Goal: Contribute content

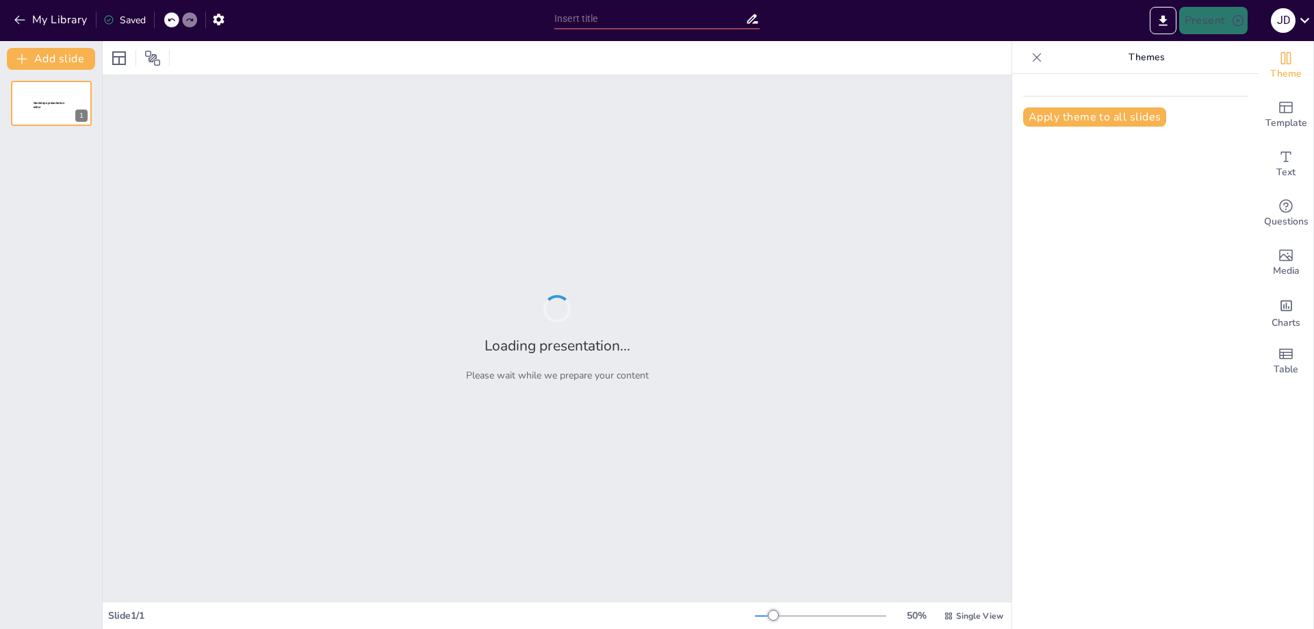
type input "Requisitos Essenciais para o Banking Acquiring"
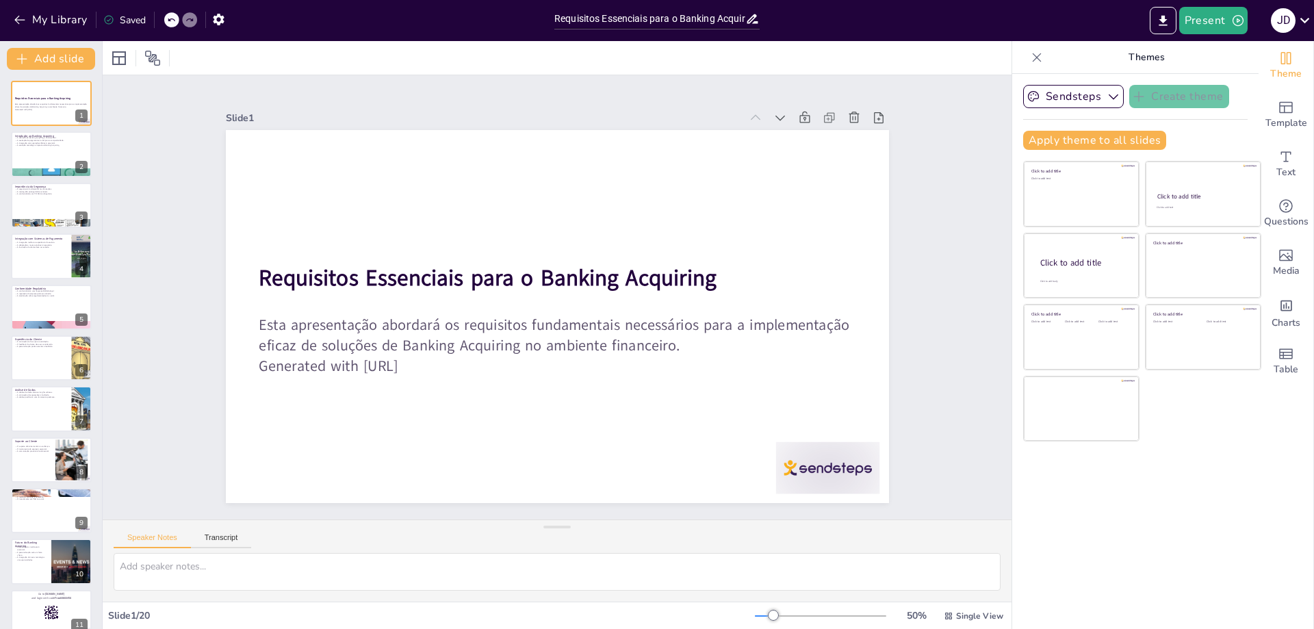
checkbox input "true"
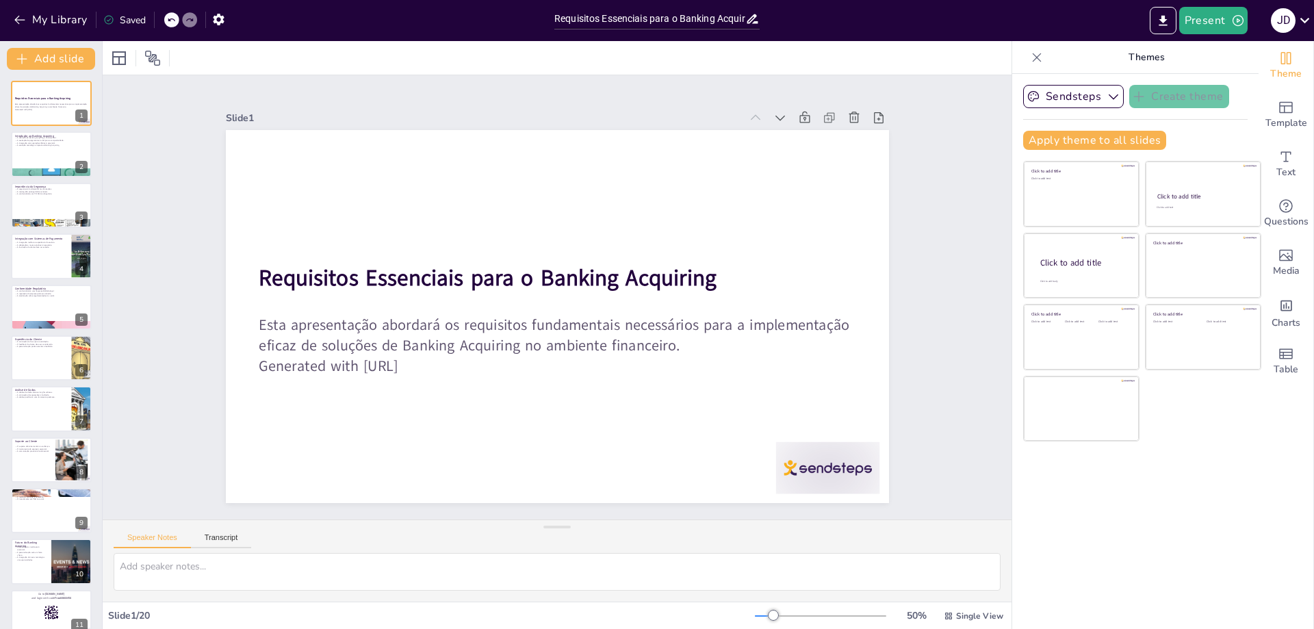
checkbox input "true"
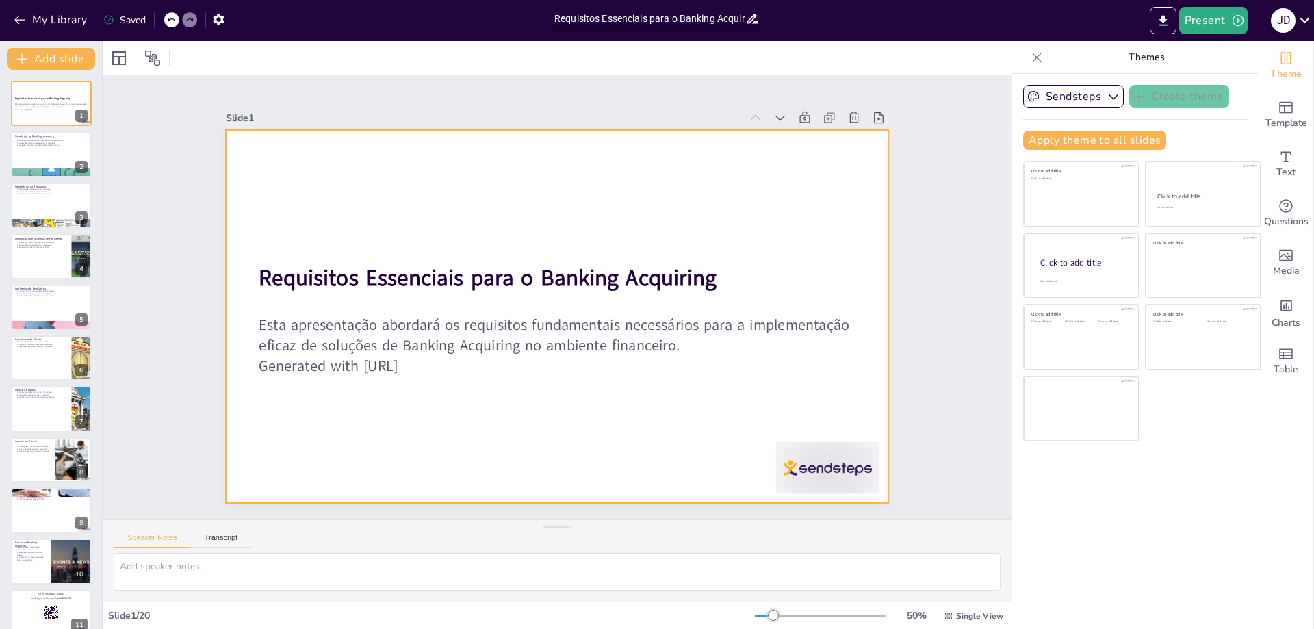
checkbox input "true"
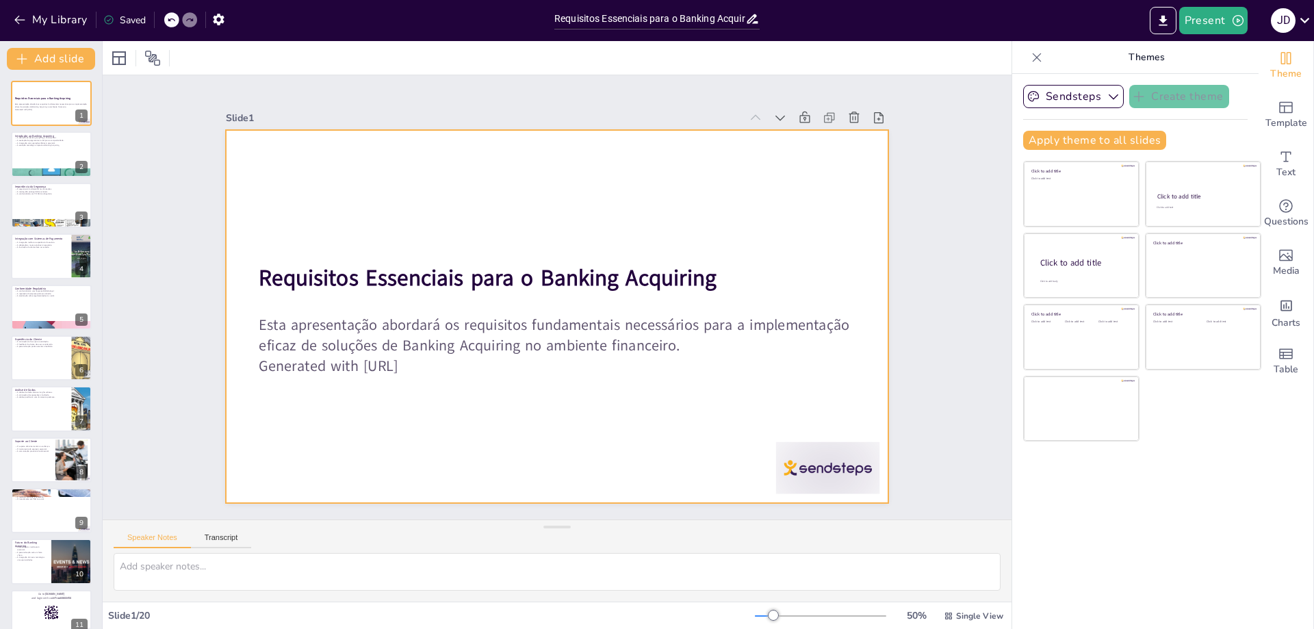
checkbox input "true"
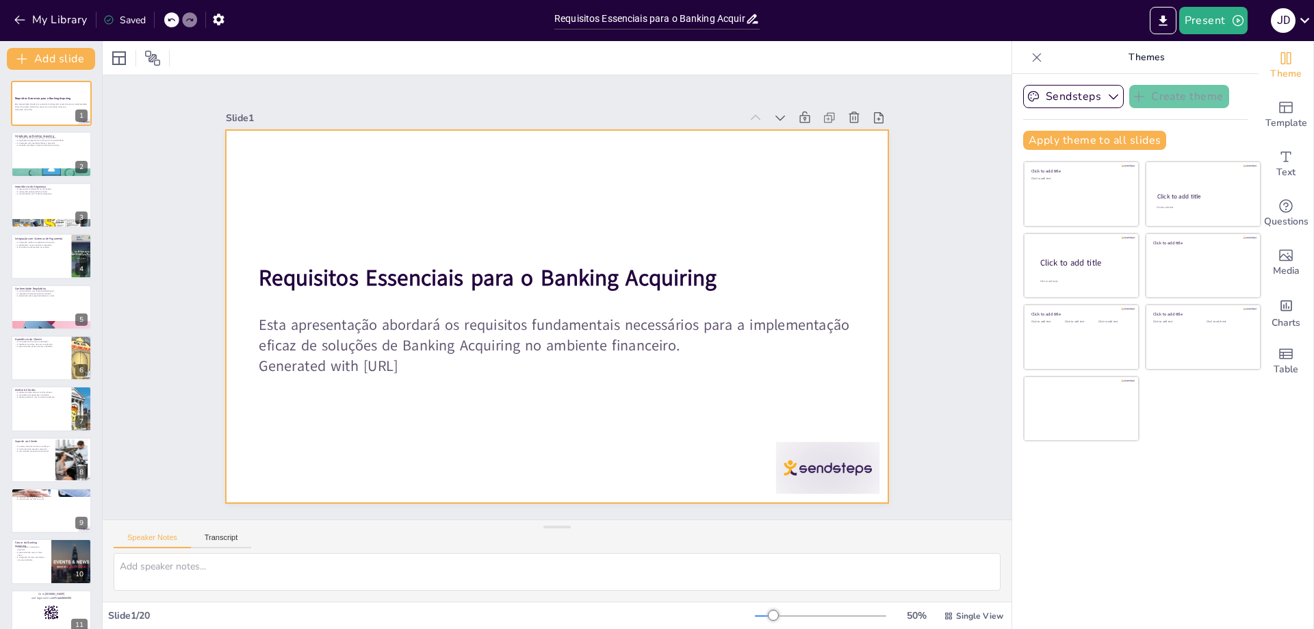
checkbox input "true"
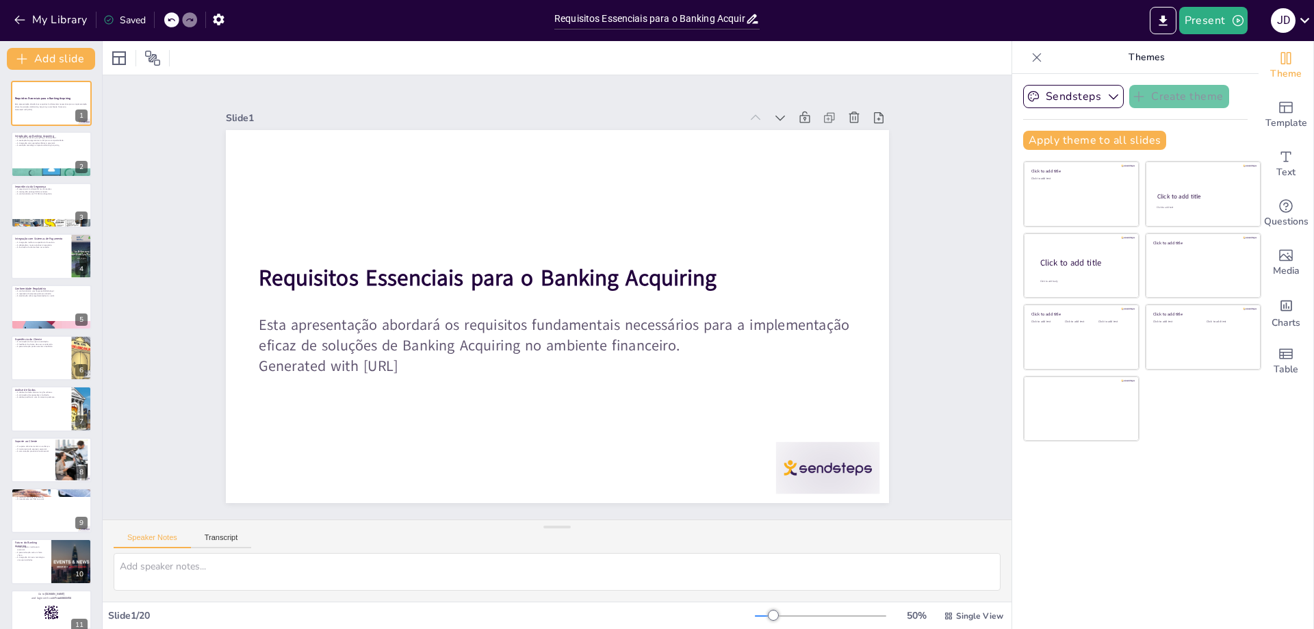
checkbox input "true"
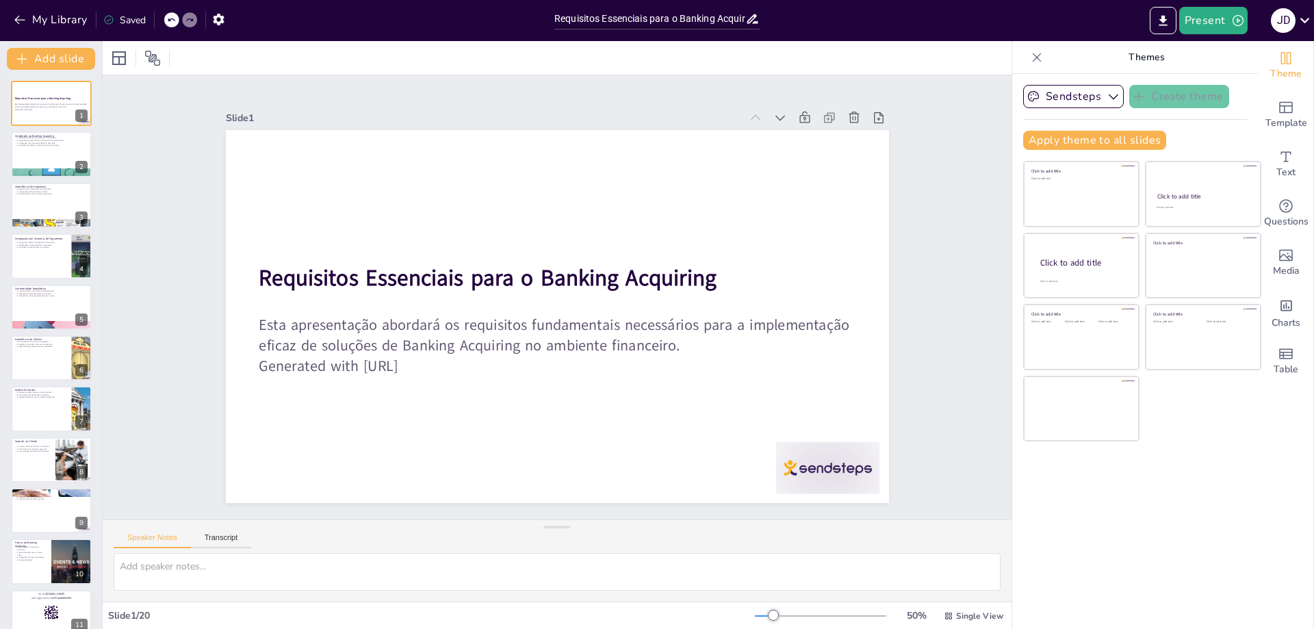
checkbox input "true"
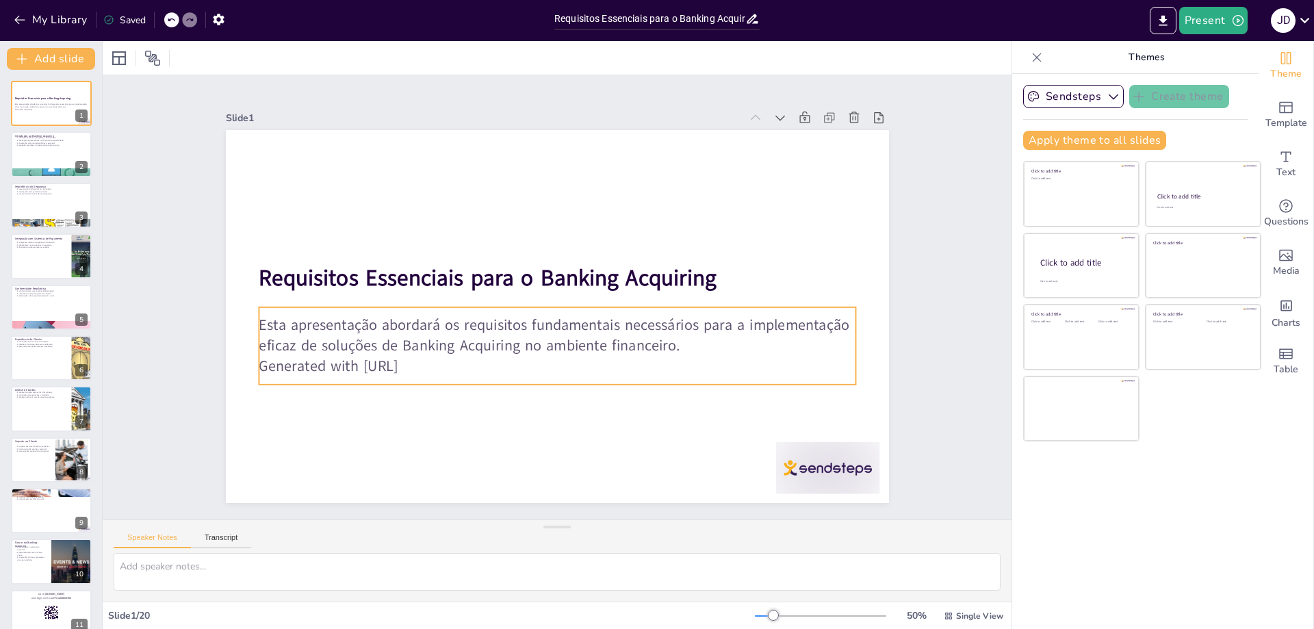
checkbox input "true"
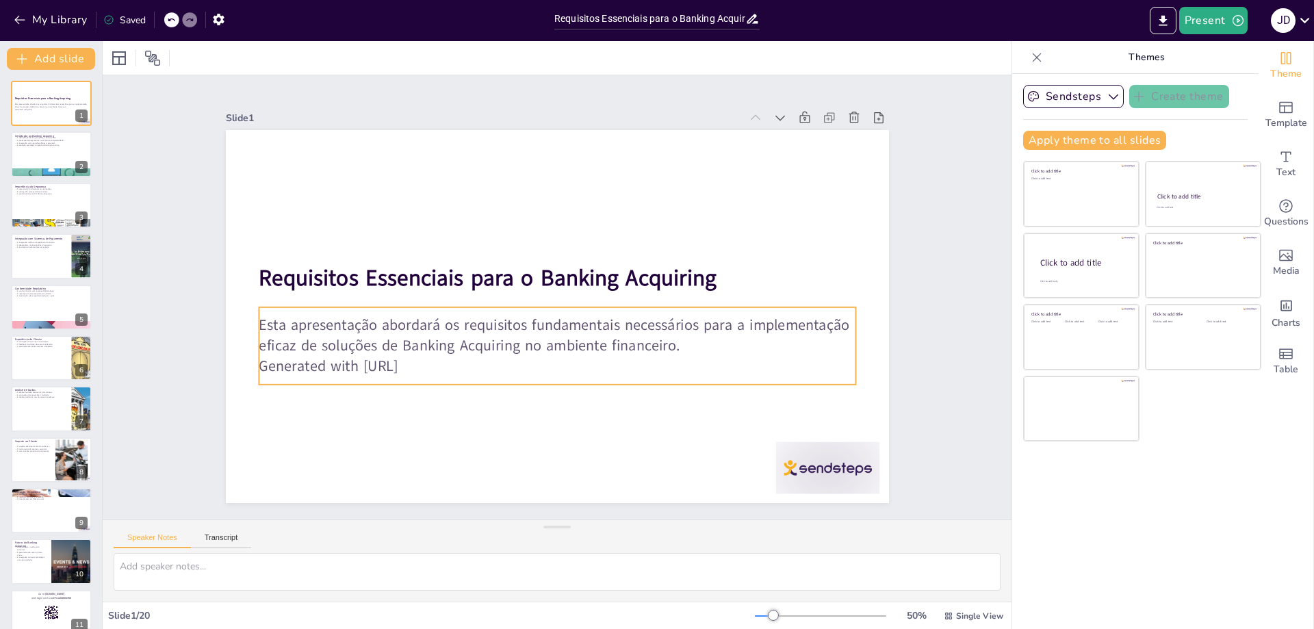
checkbox input "true"
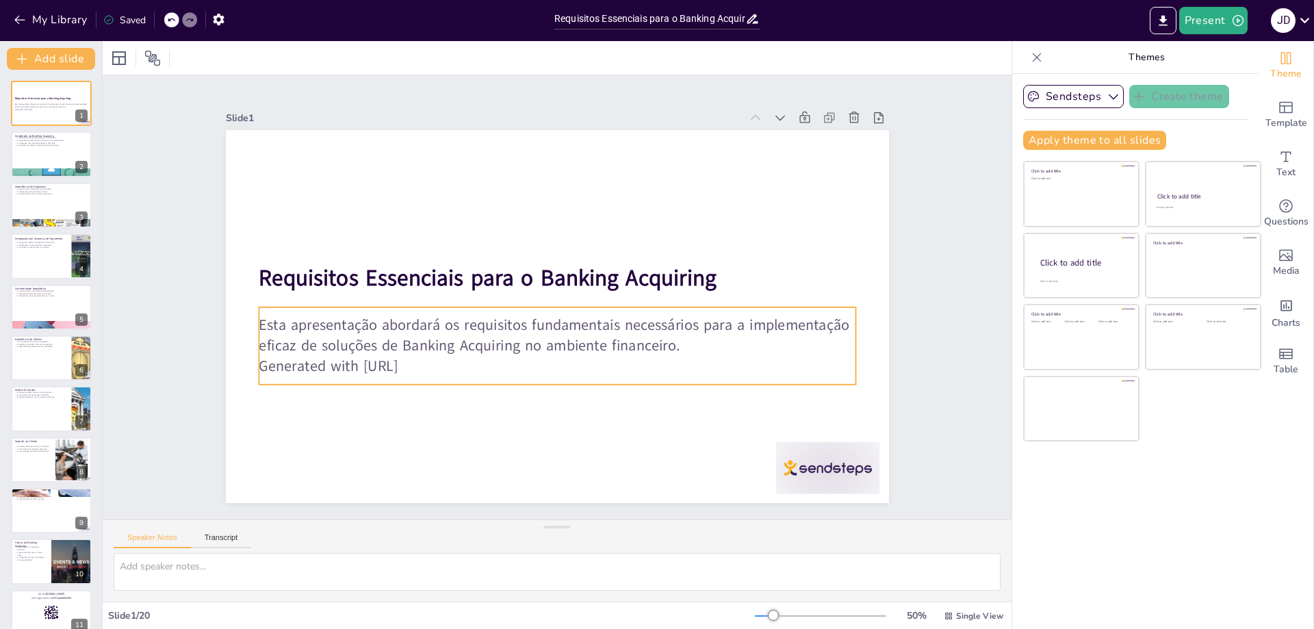
checkbox input "true"
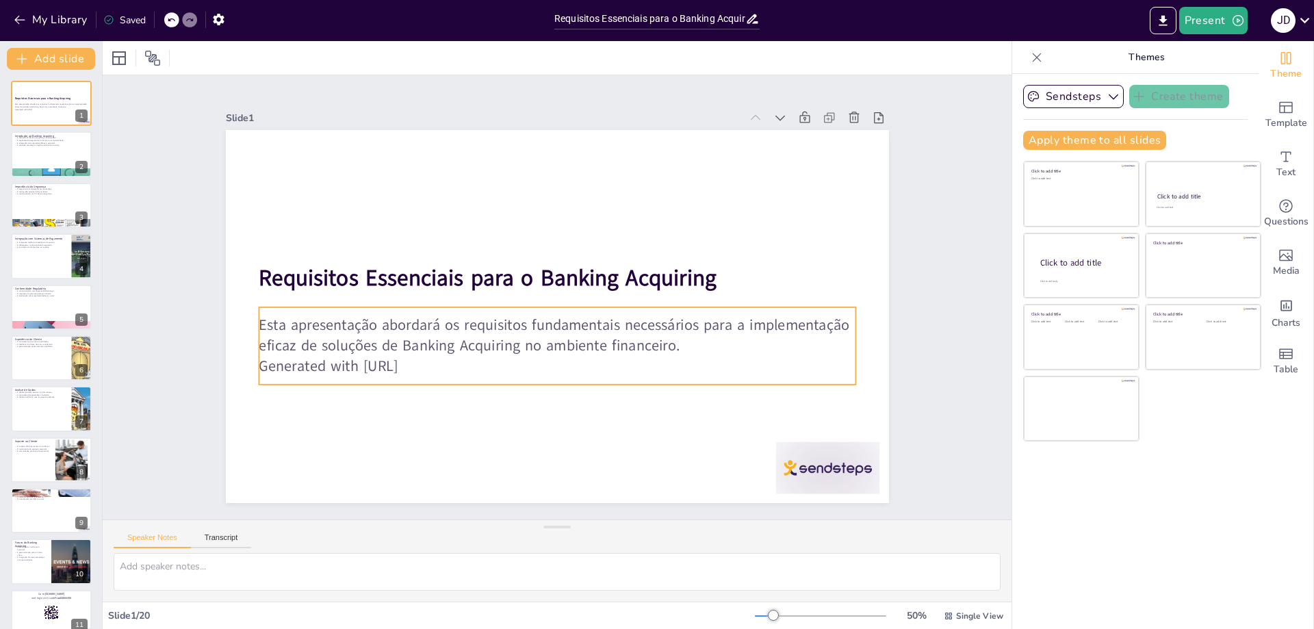
checkbox input "true"
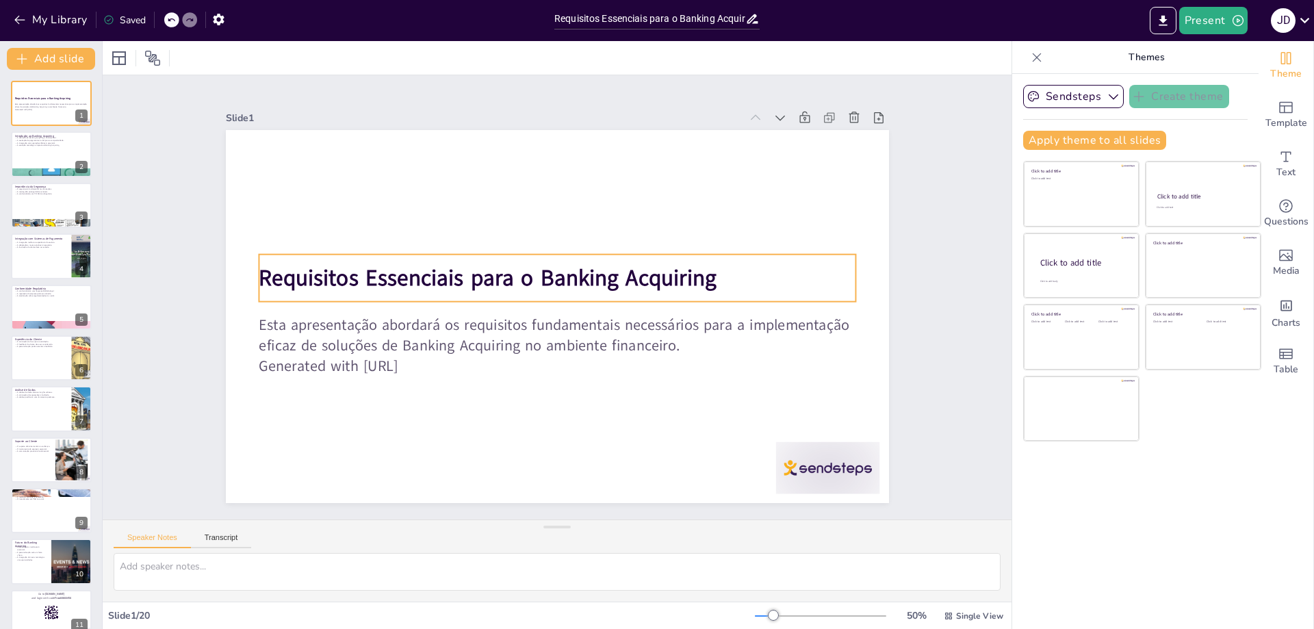
checkbox input "true"
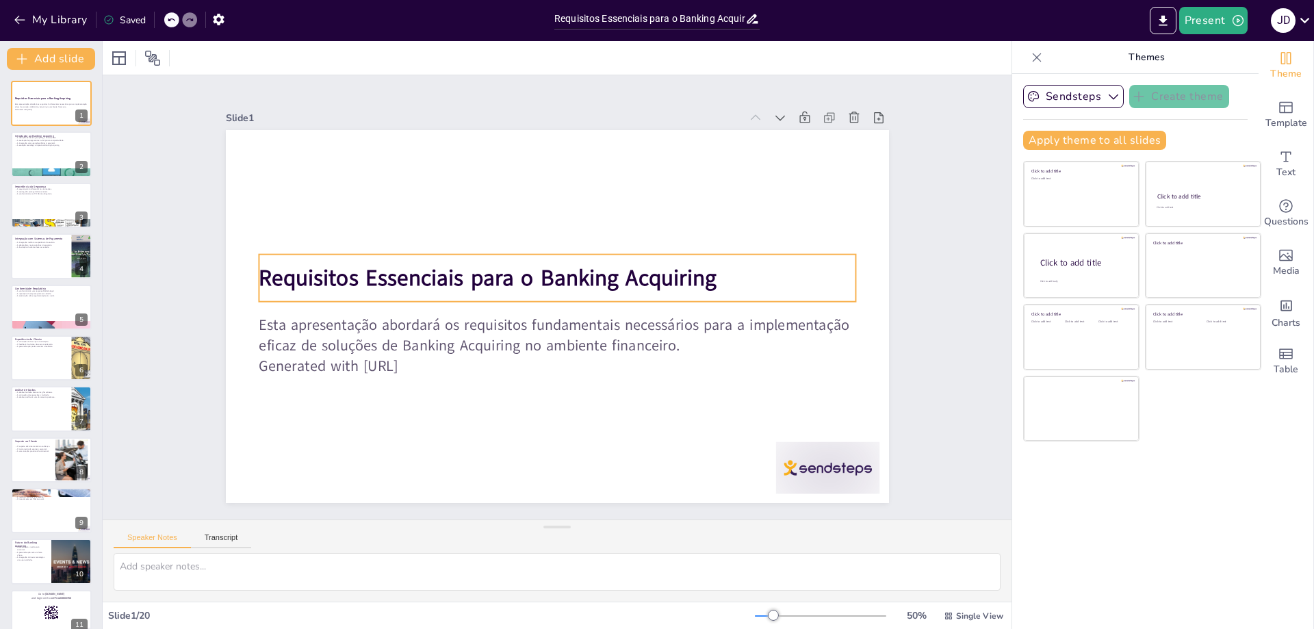
checkbox input "true"
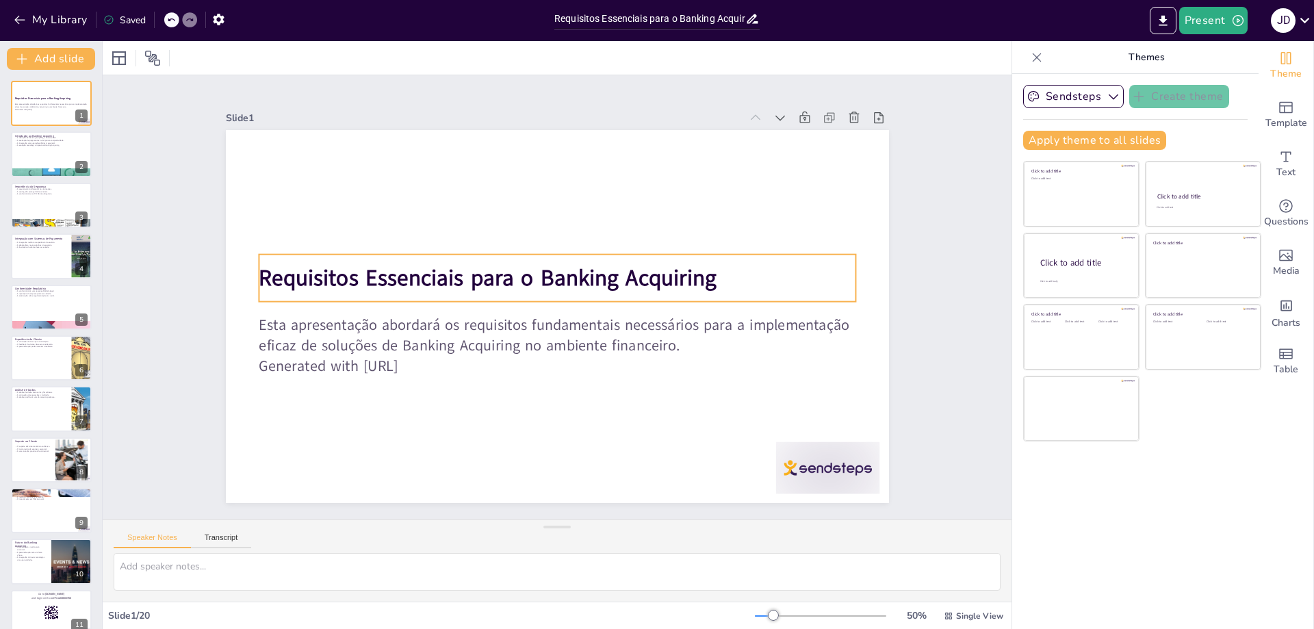
checkbox input "true"
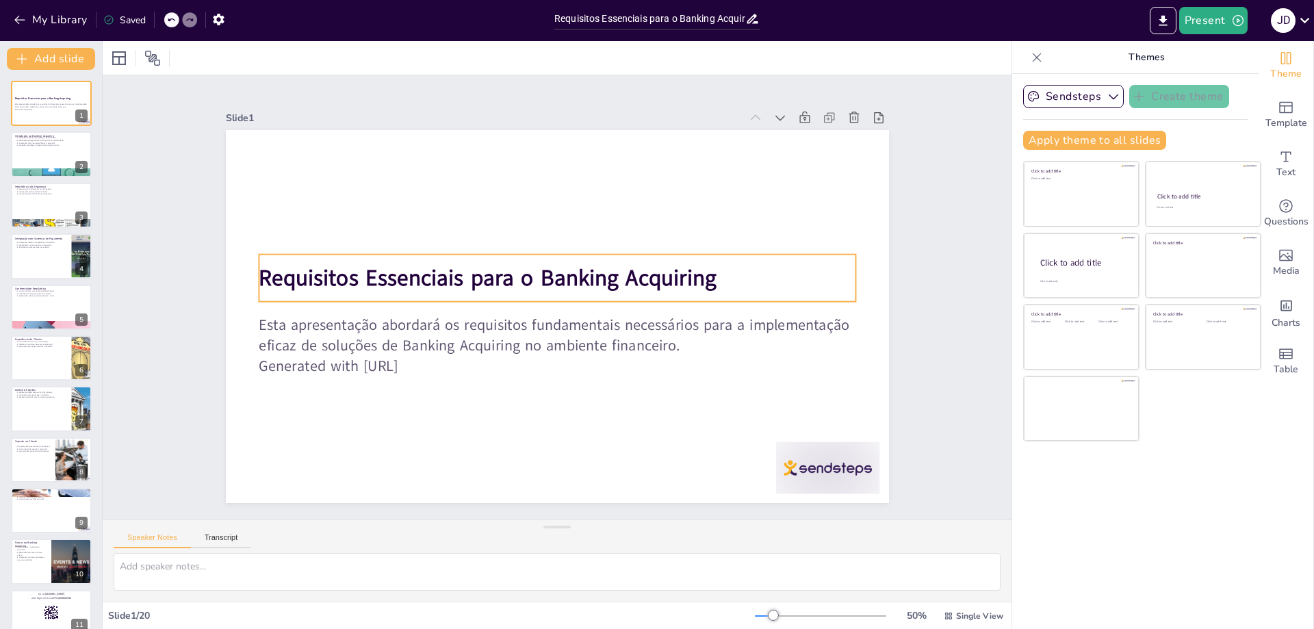
checkbox input "true"
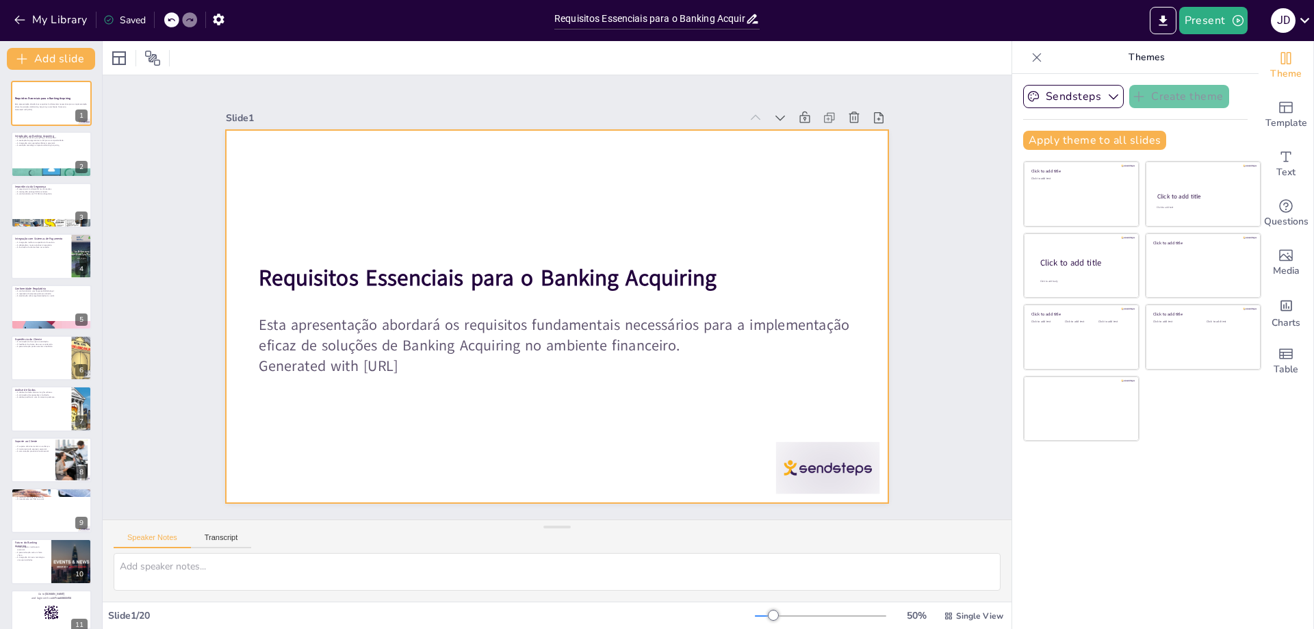
checkbox input "true"
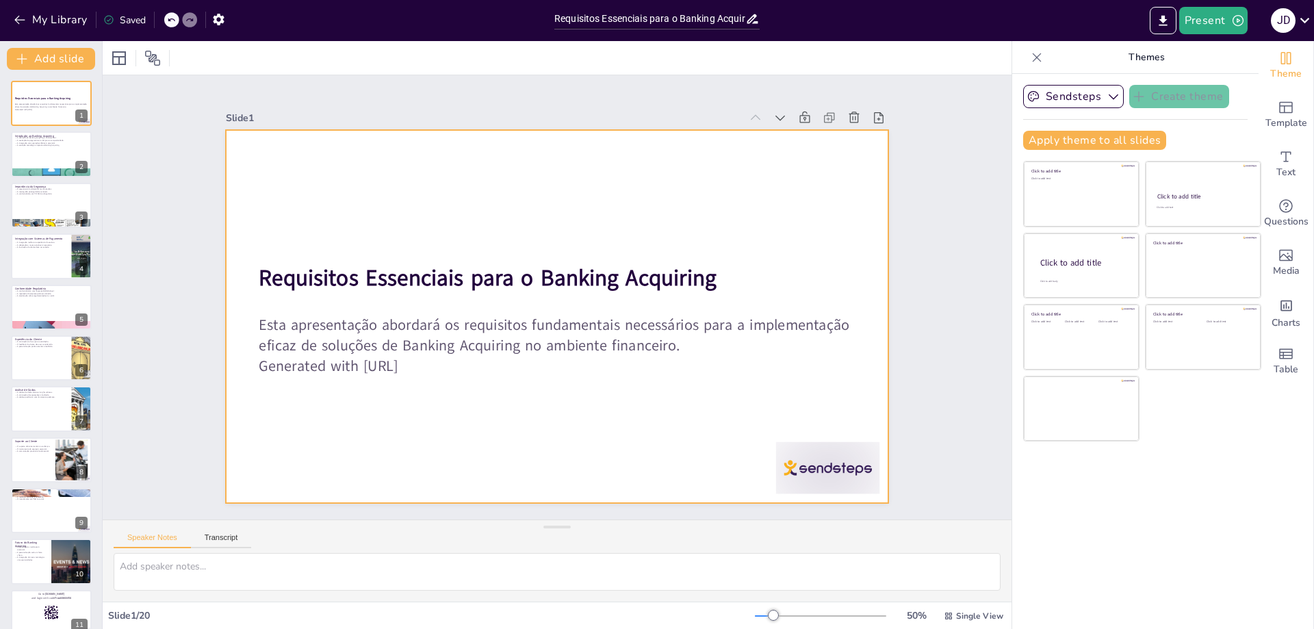
checkbox input "true"
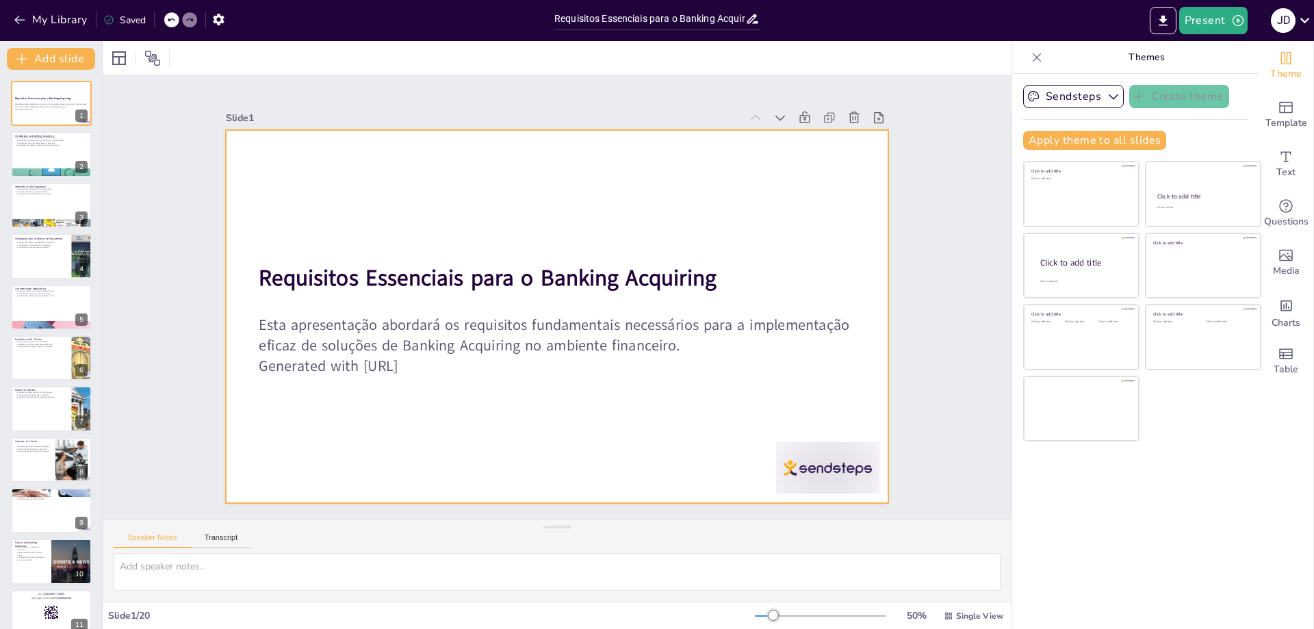
checkbox input "true"
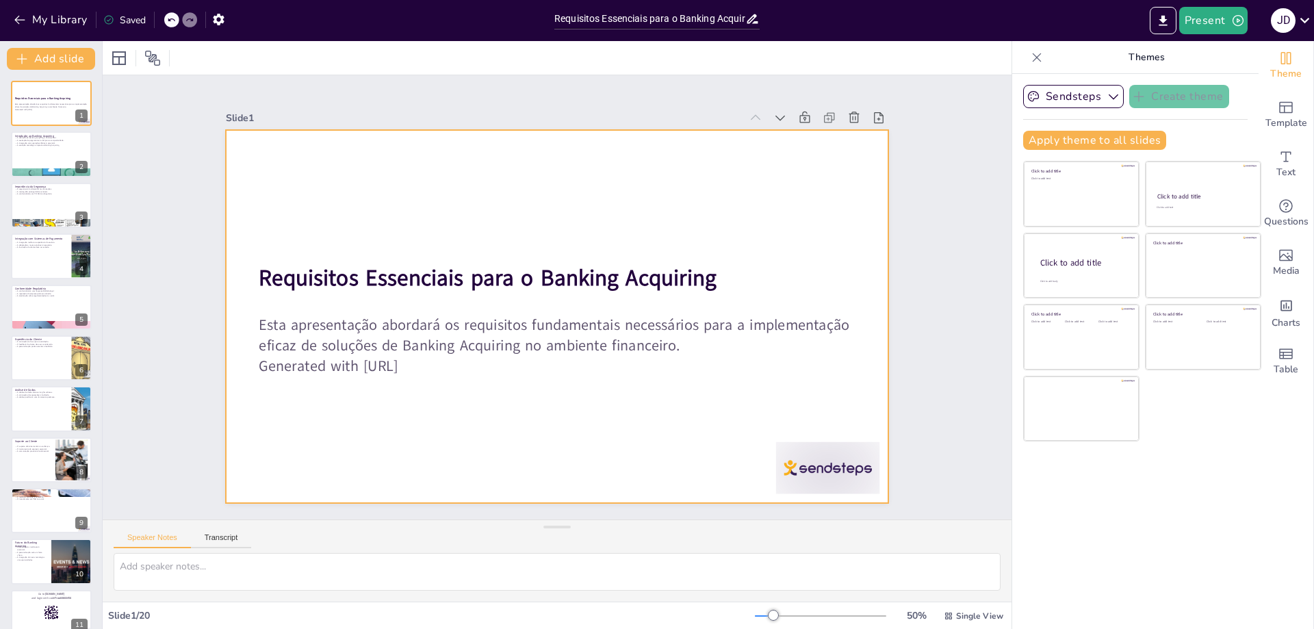
checkbox input "true"
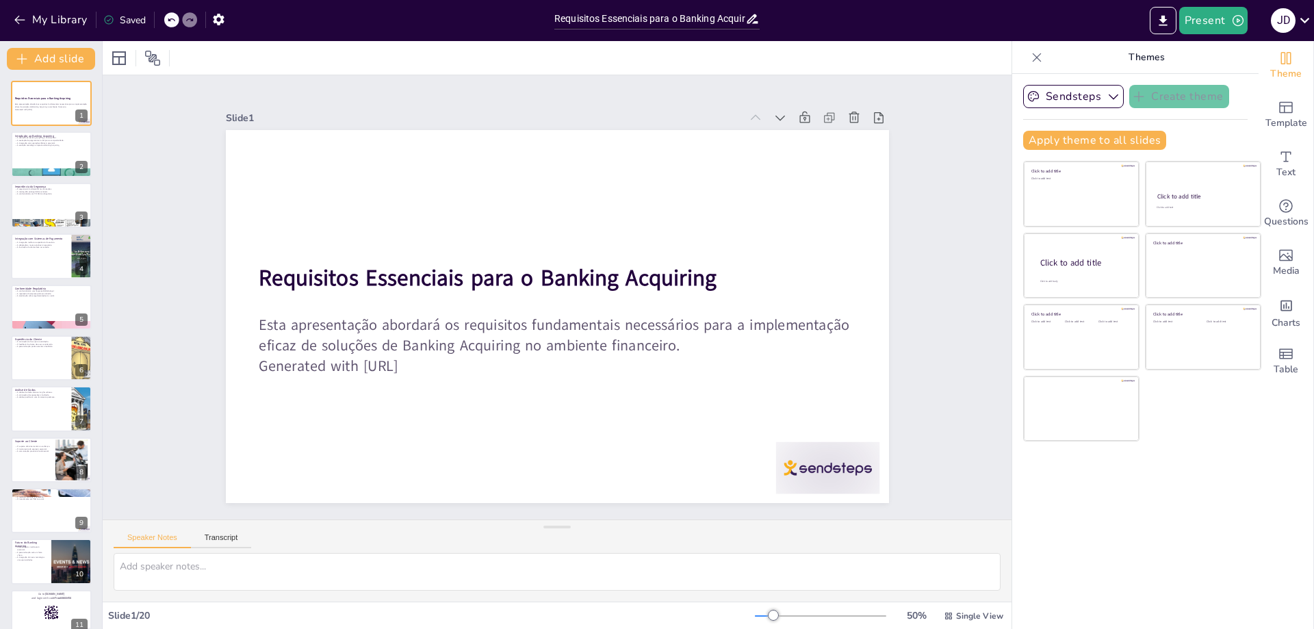
checkbox input "true"
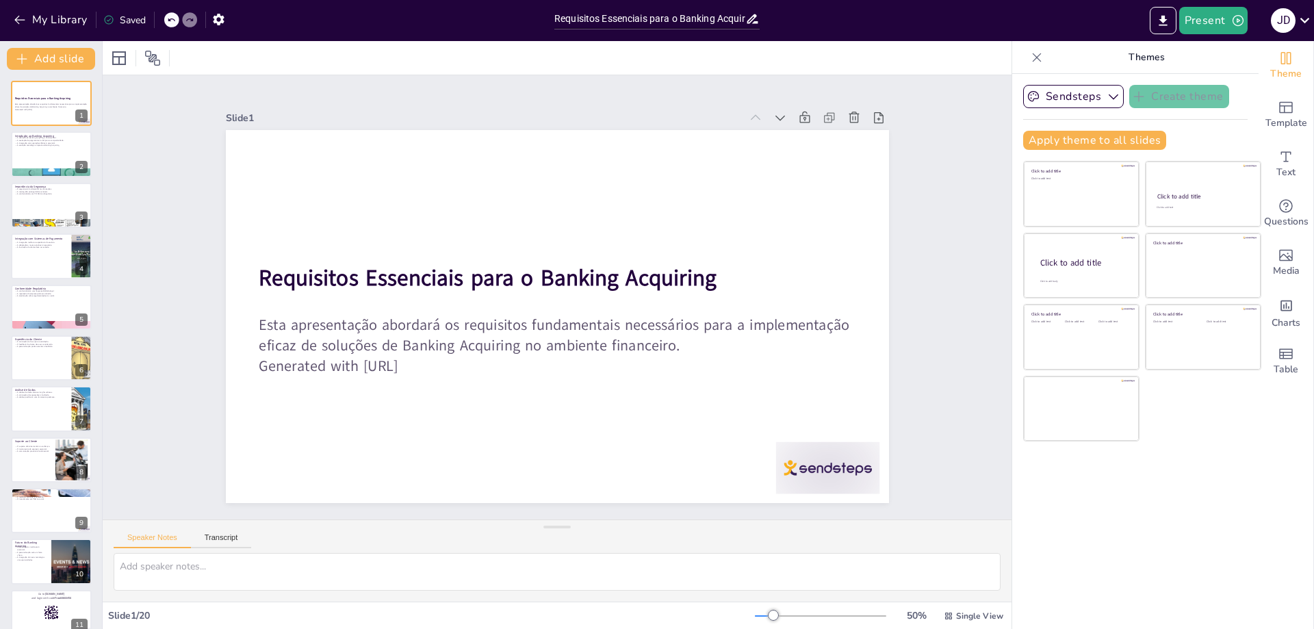
checkbox input "true"
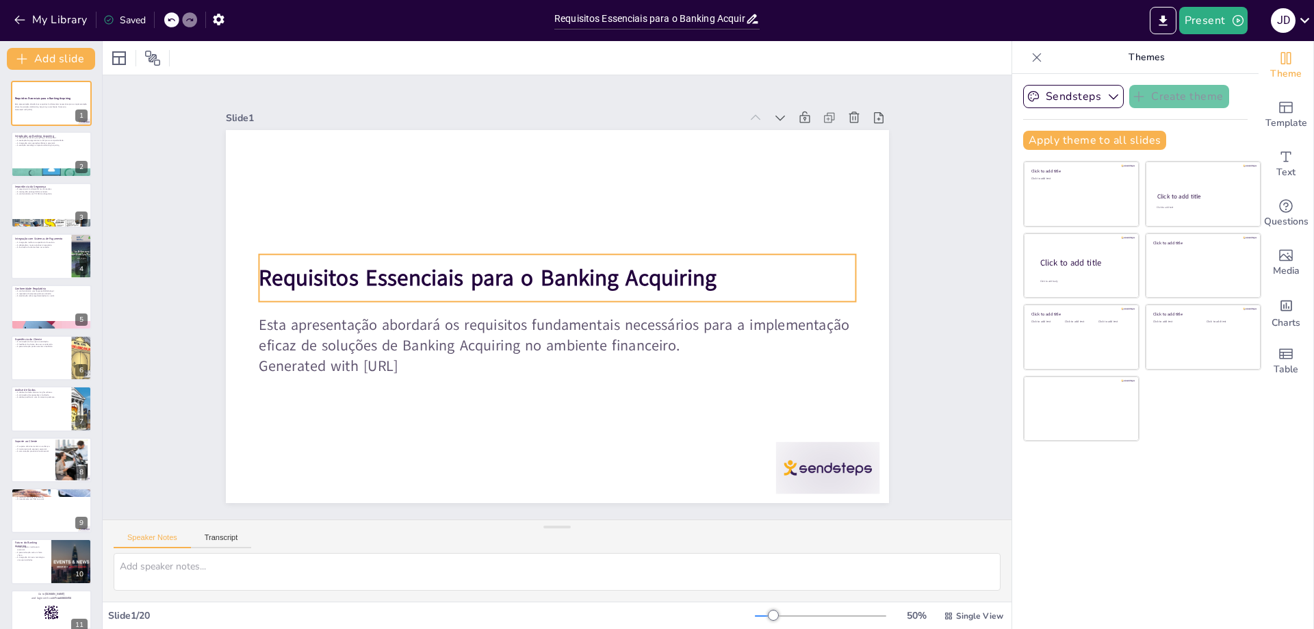
checkbox input "true"
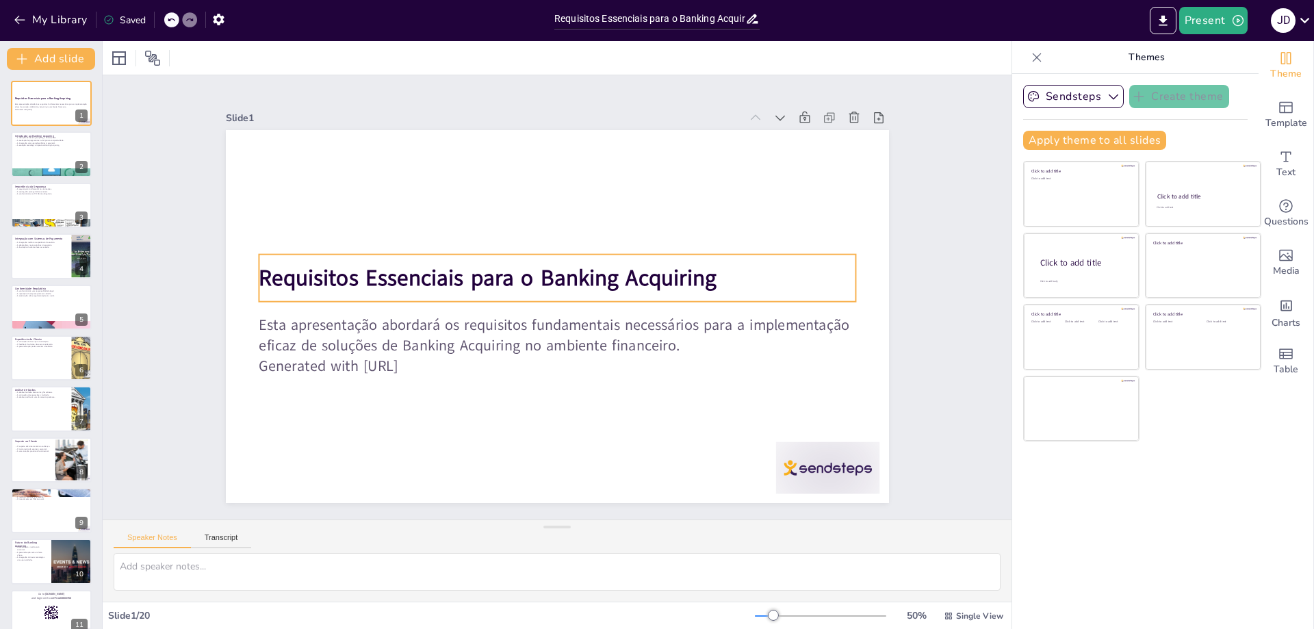
checkbox input "true"
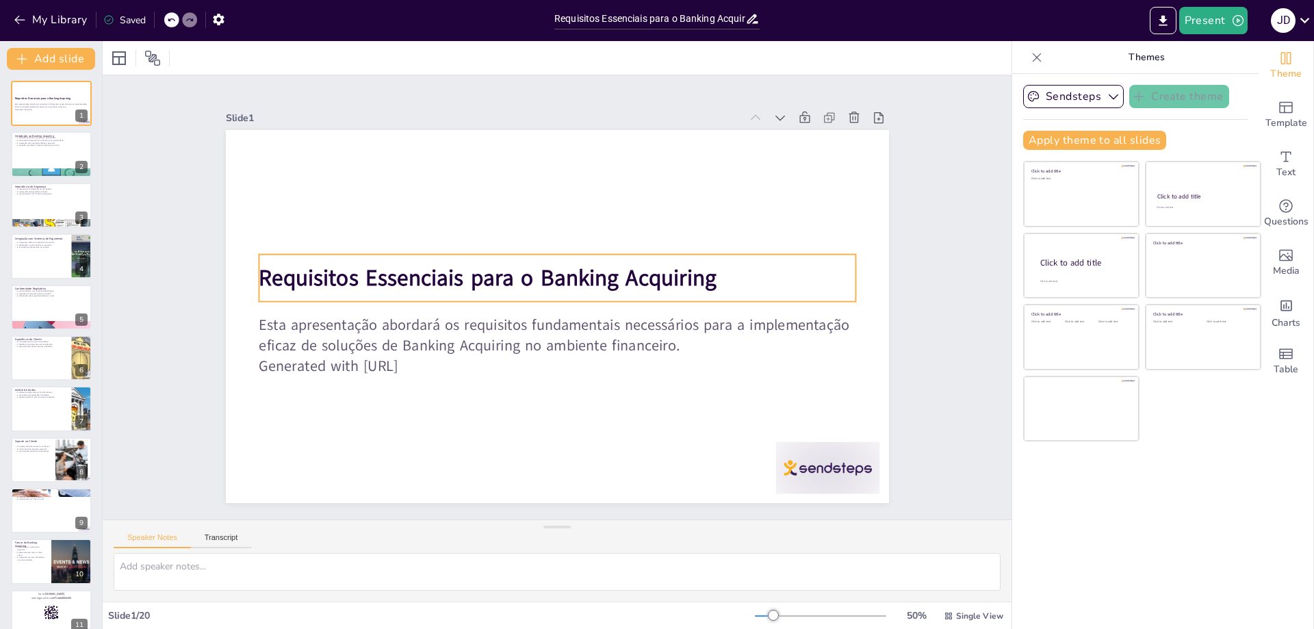
checkbox input "true"
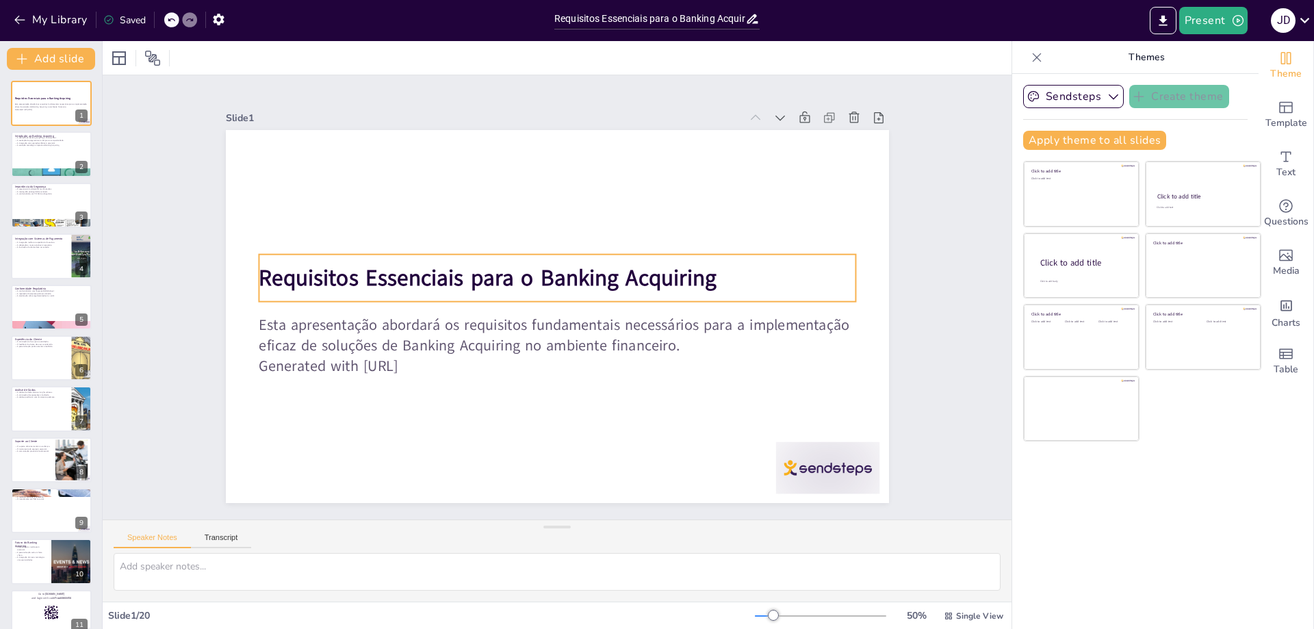
checkbox input "true"
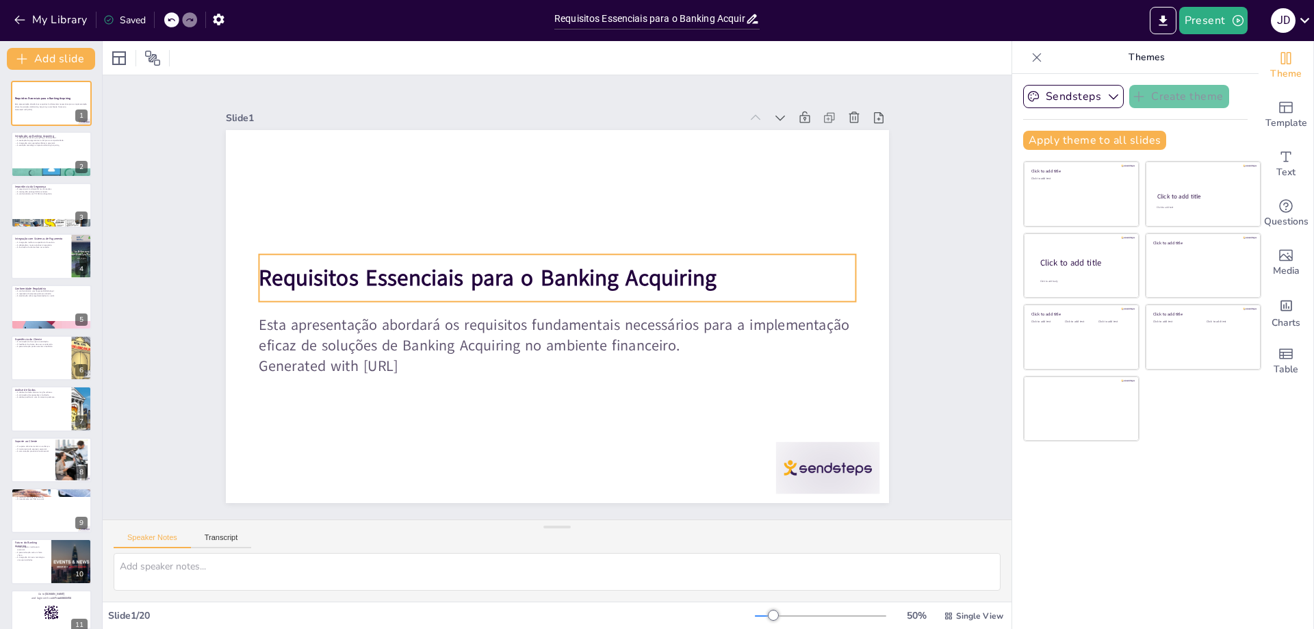
checkbox input "true"
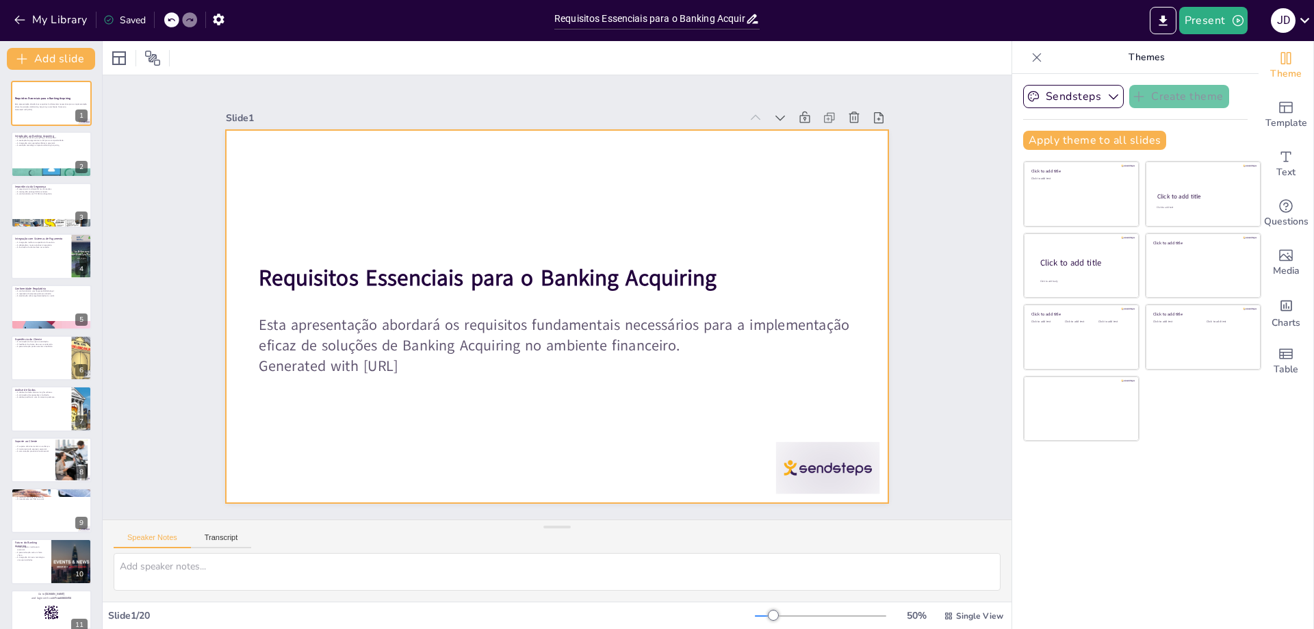
checkbox input "true"
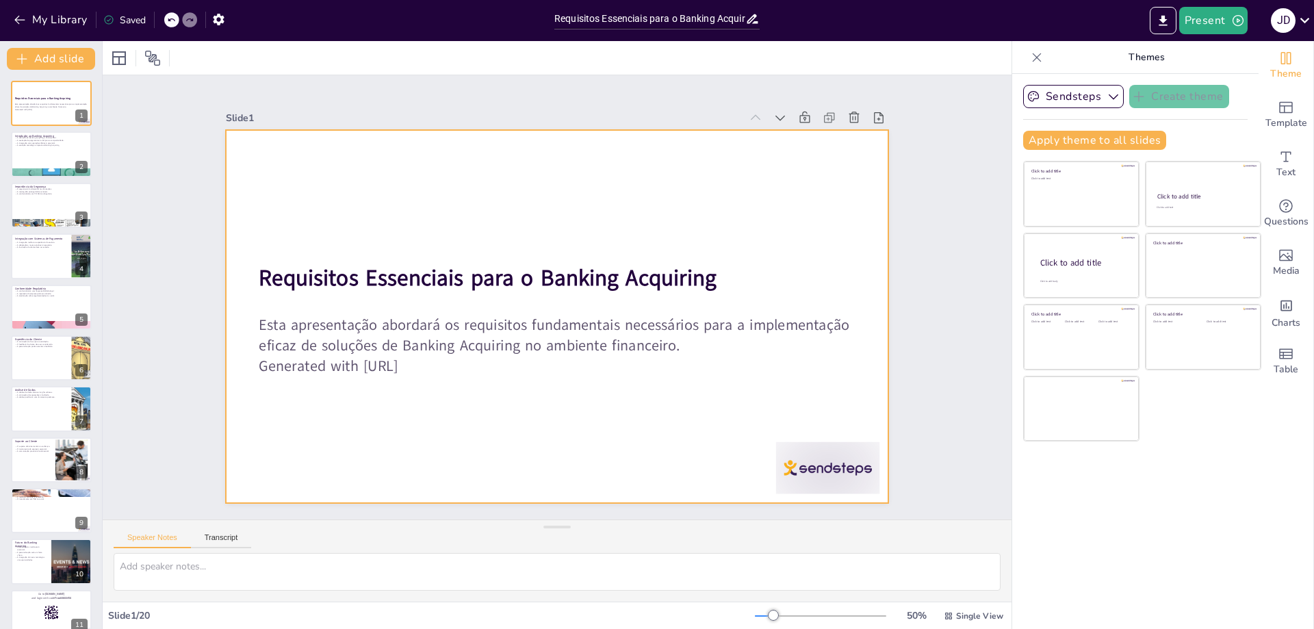
checkbox input "true"
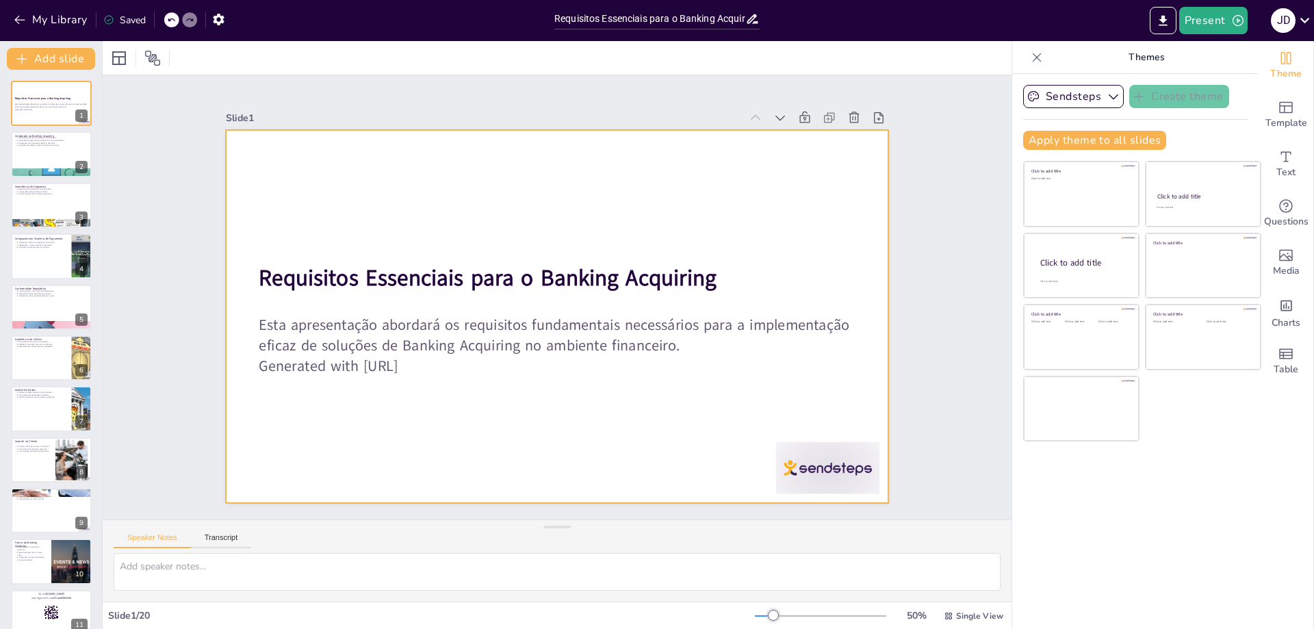
checkbox input "true"
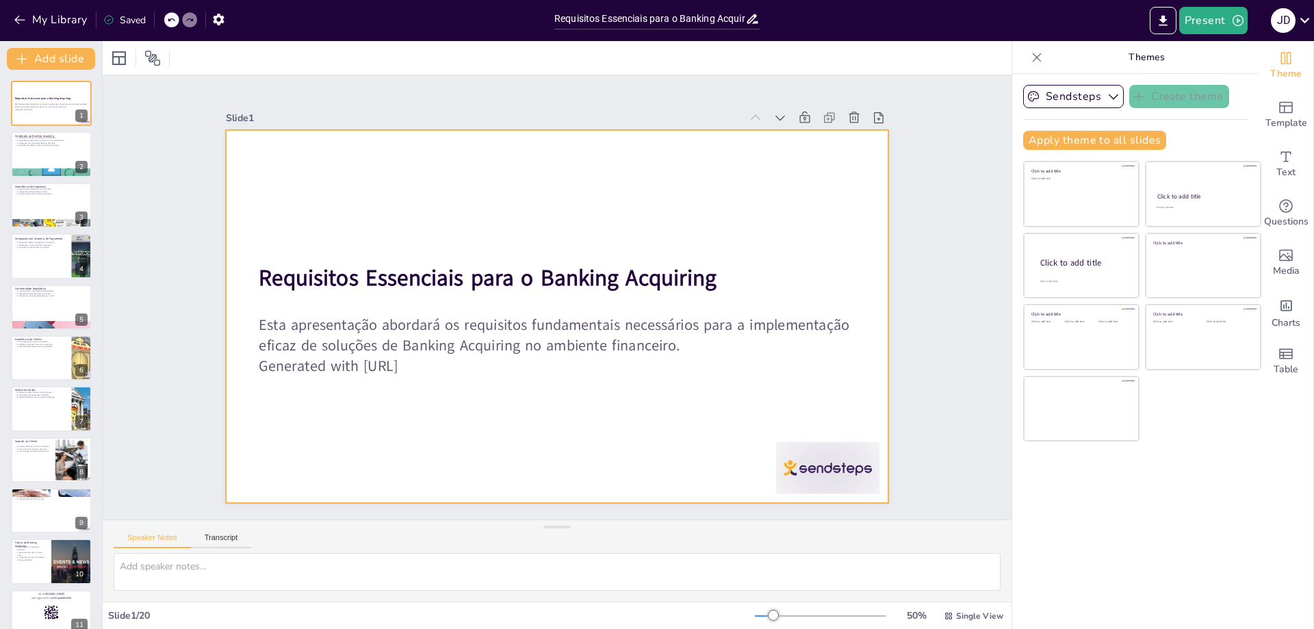
checkbox input "true"
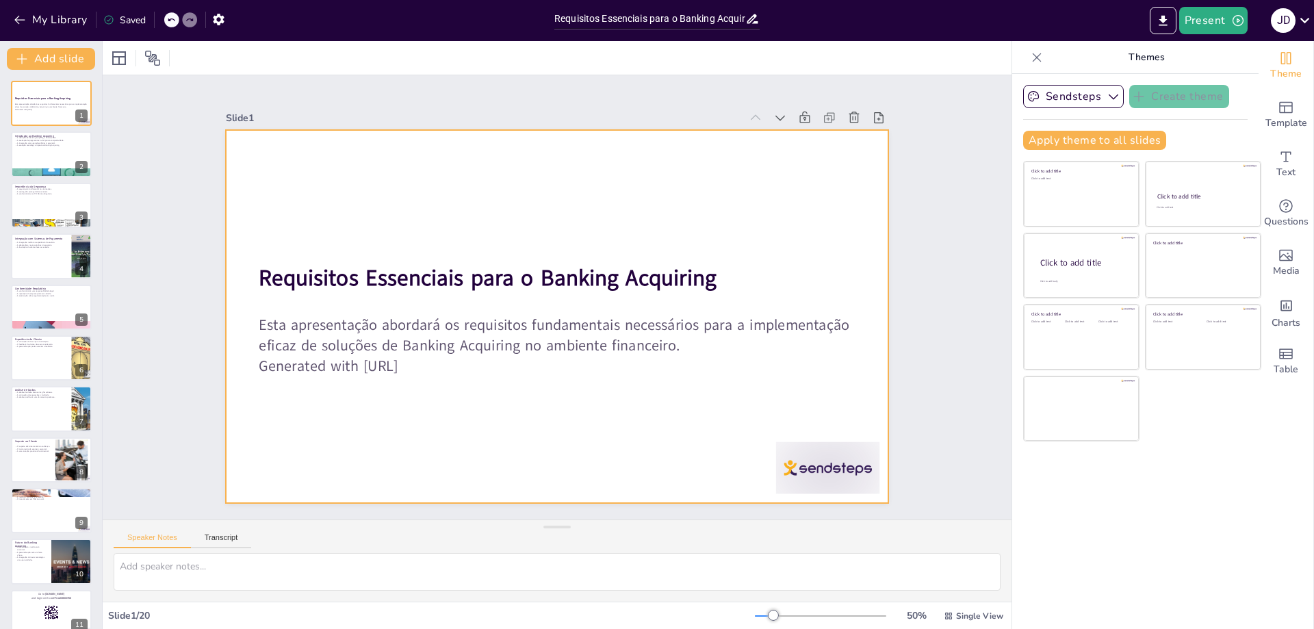
checkbox input "true"
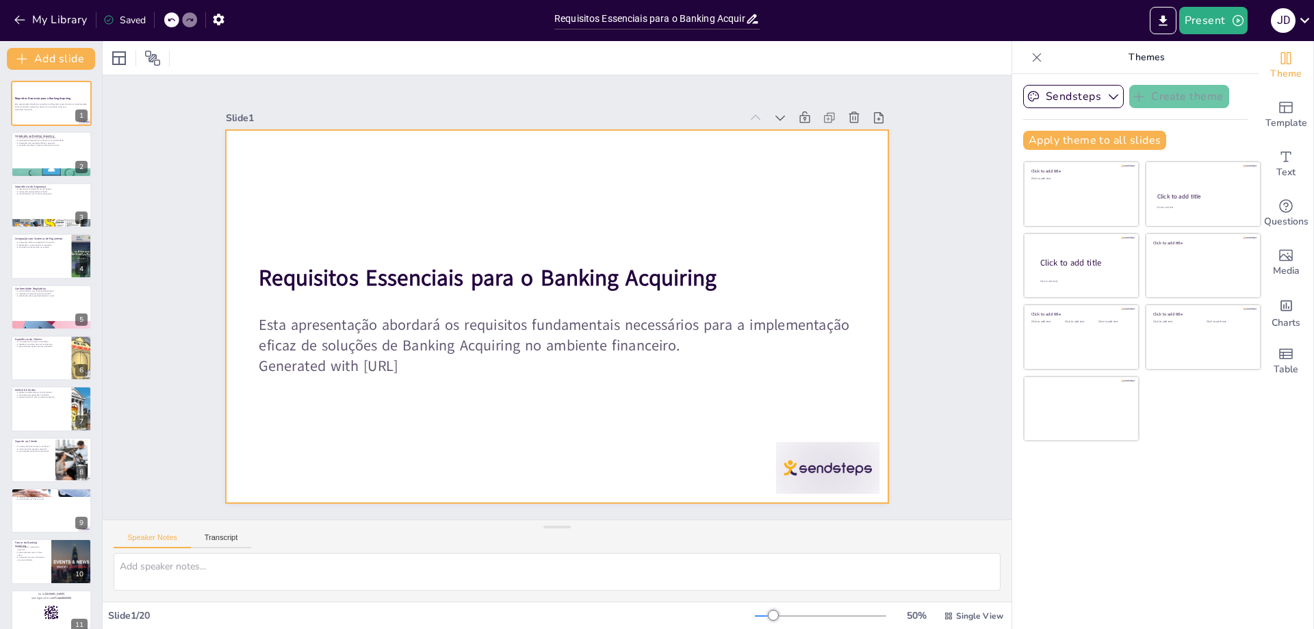
checkbox input "true"
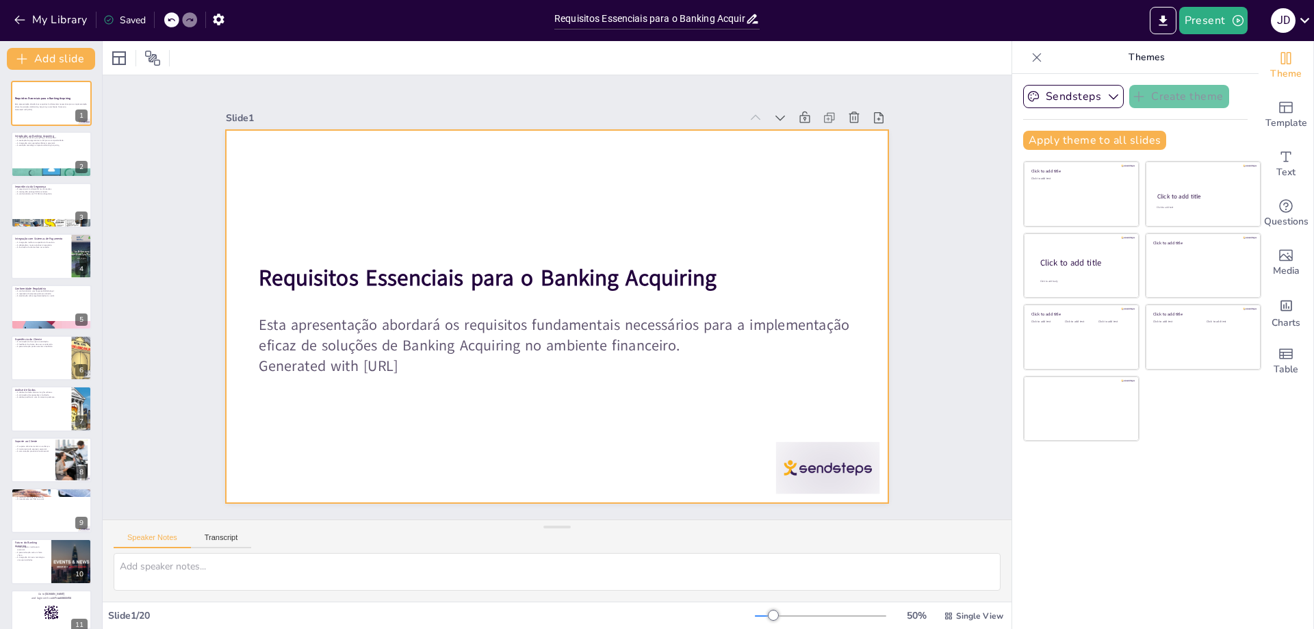
checkbox input "true"
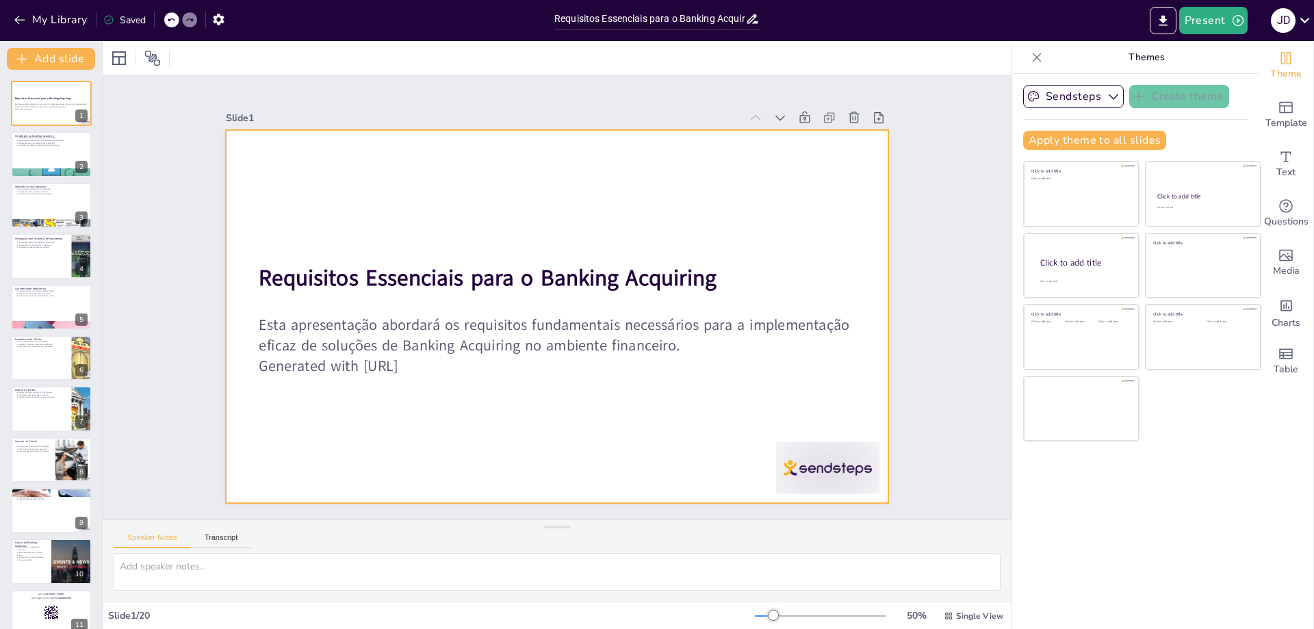
checkbox input "true"
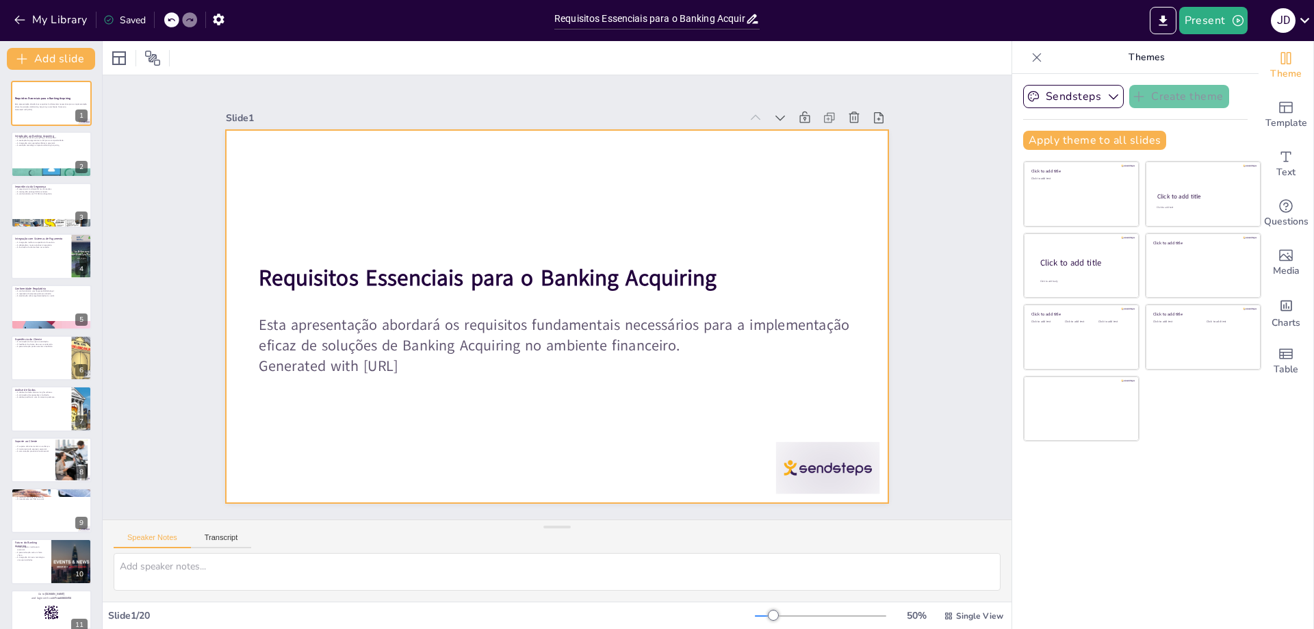
checkbox input "true"
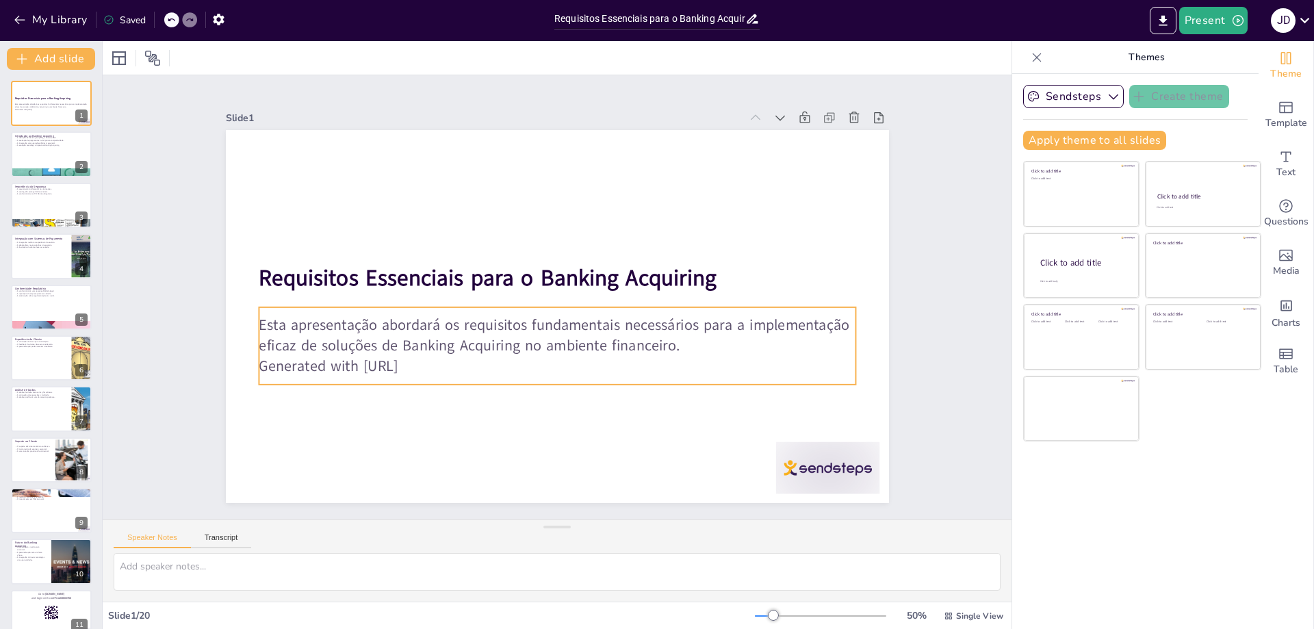
checkbox input "true"
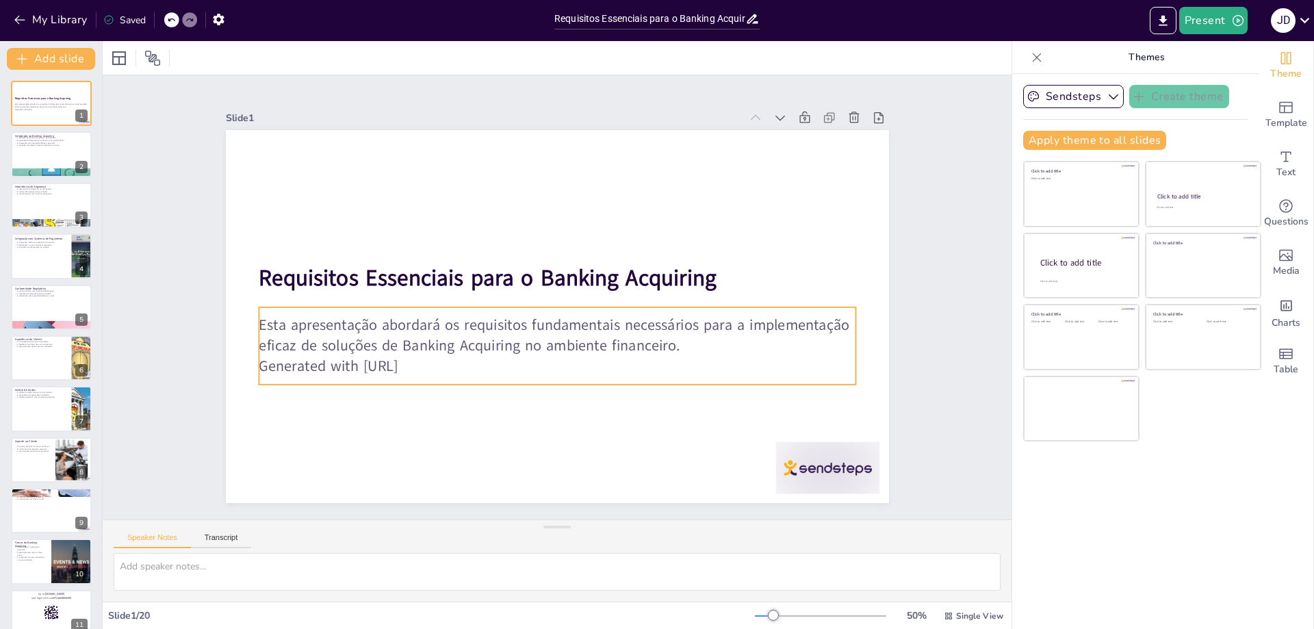
checkbox input "true"
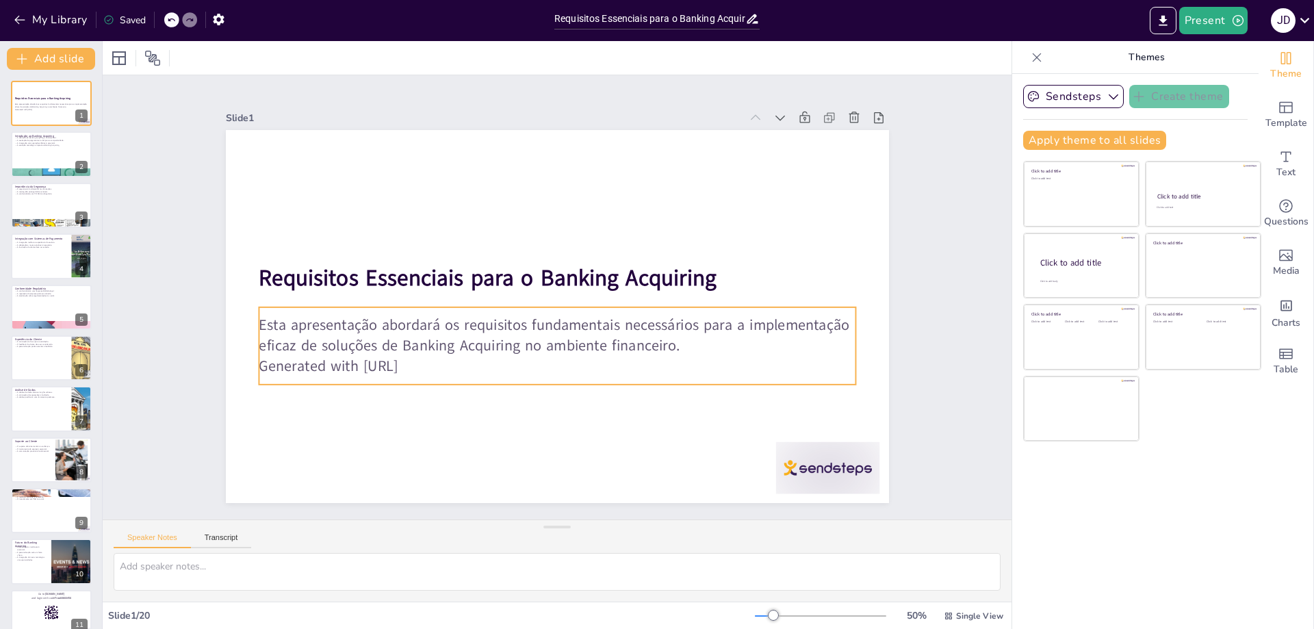
checkbox input "true"
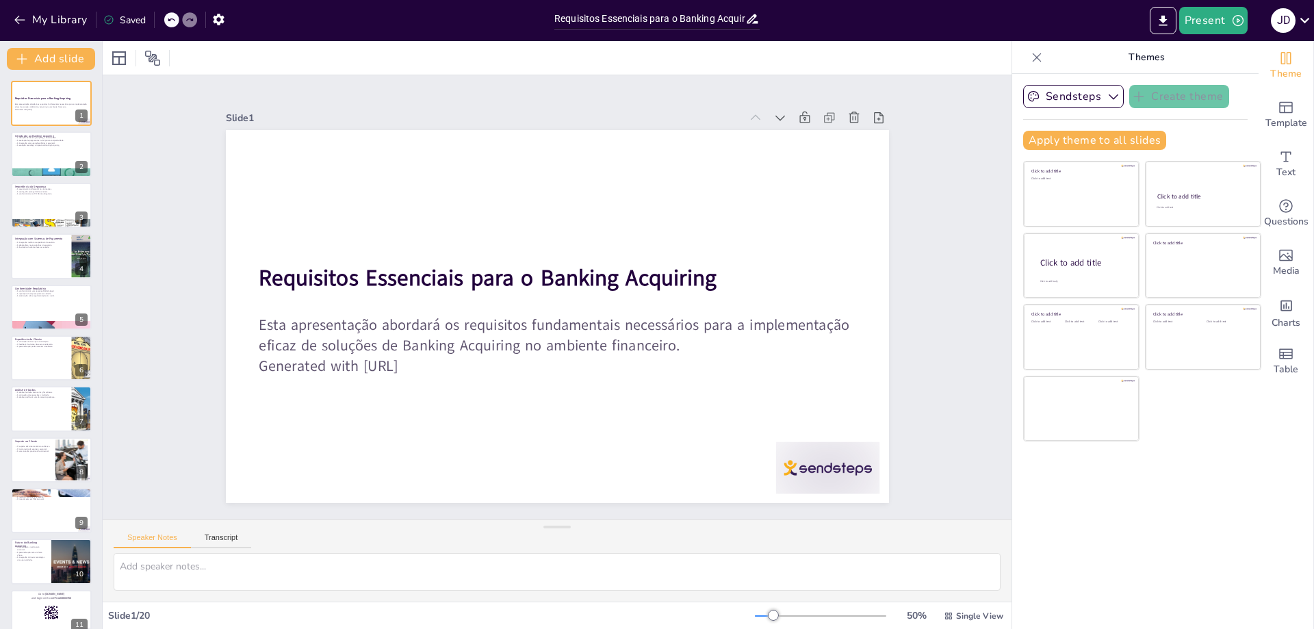
checkbox input "true"
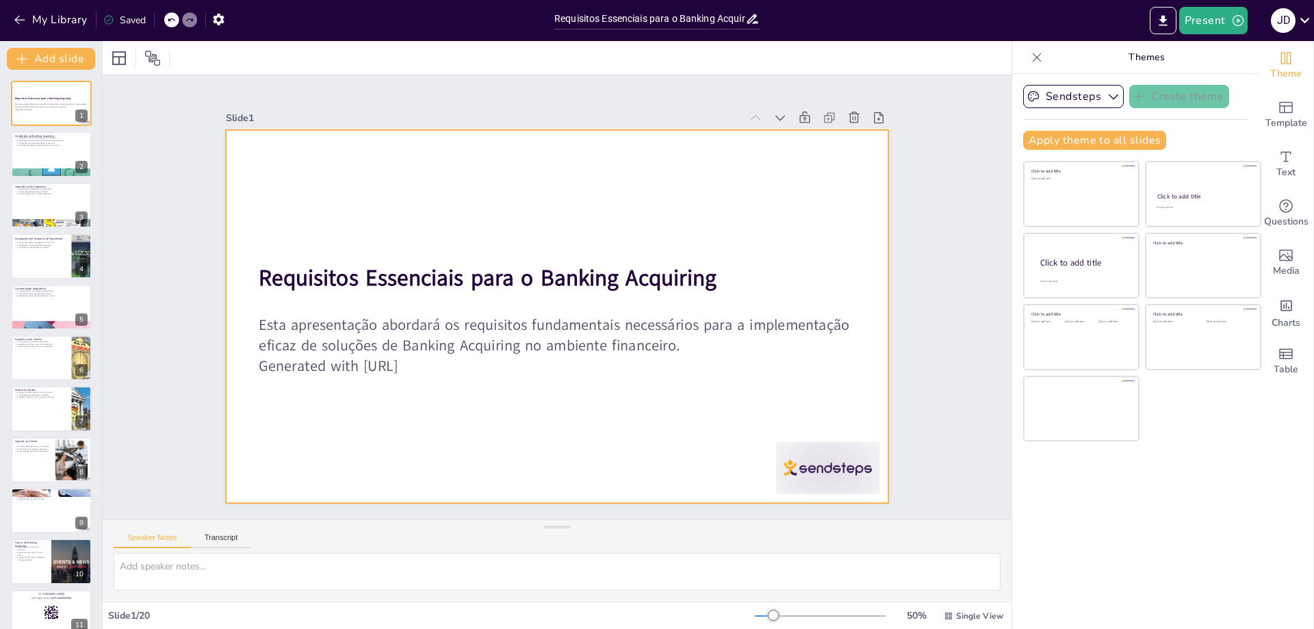
checkbox input "true"
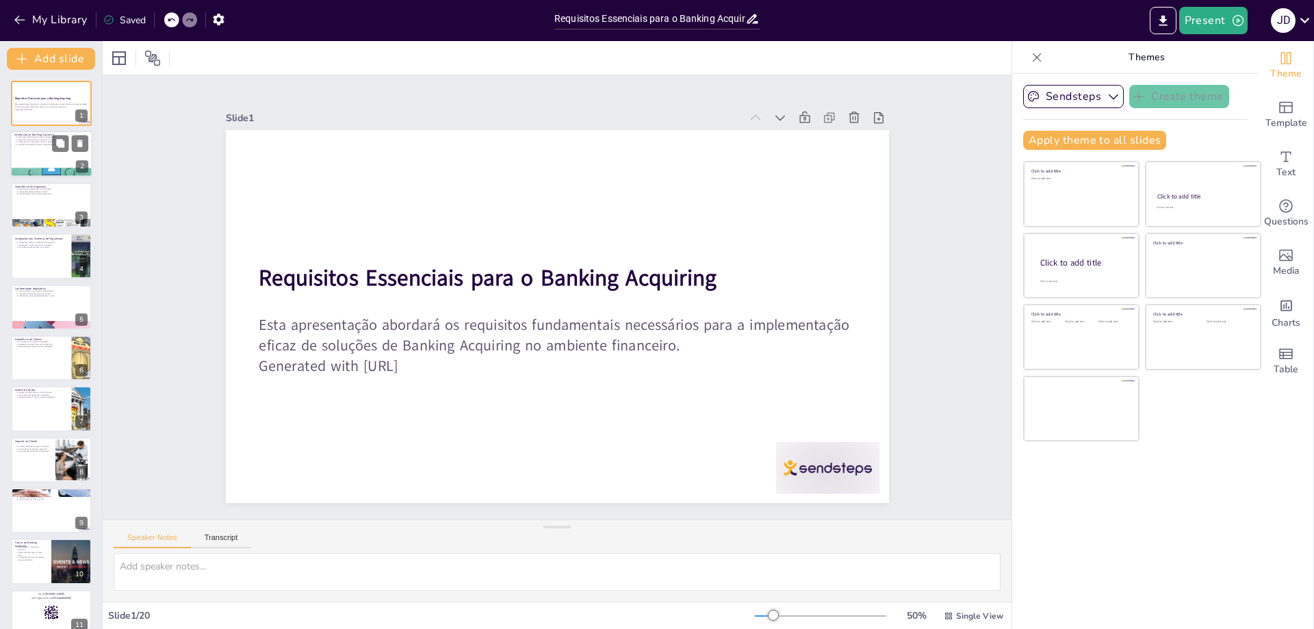
click at [44, 148] on div at bounding box center [51, 154] width 82 height 47
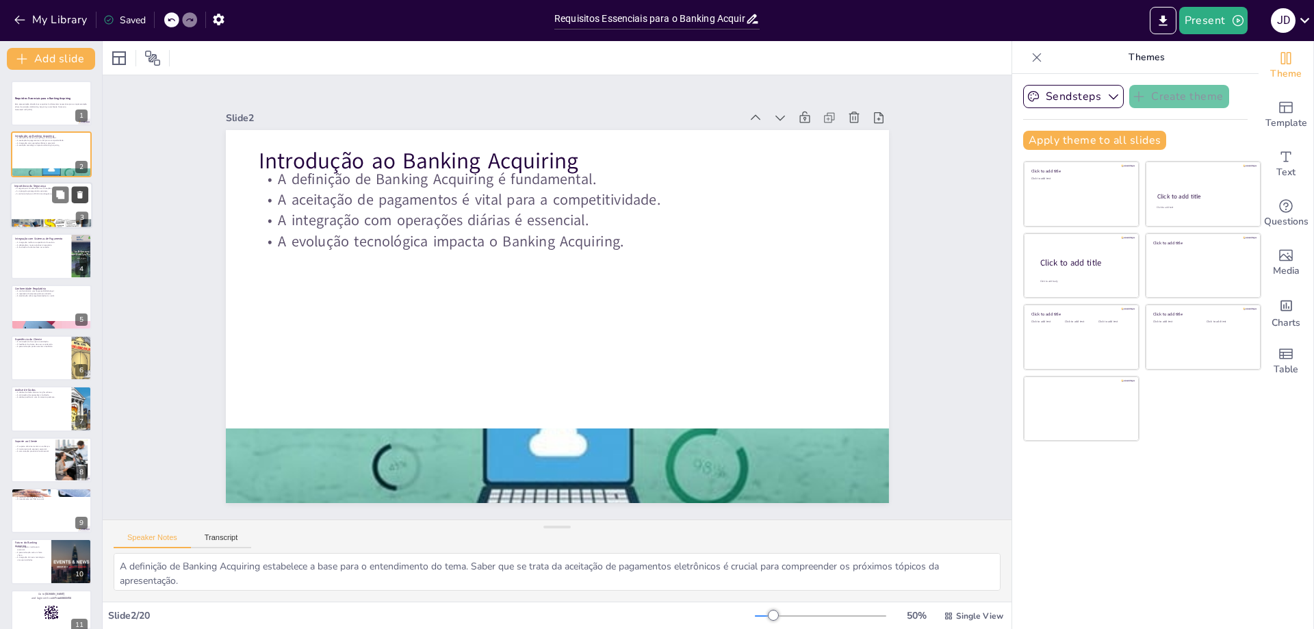
click at [79, 200] on button at bounding box center [80, 194] width 16 height 16
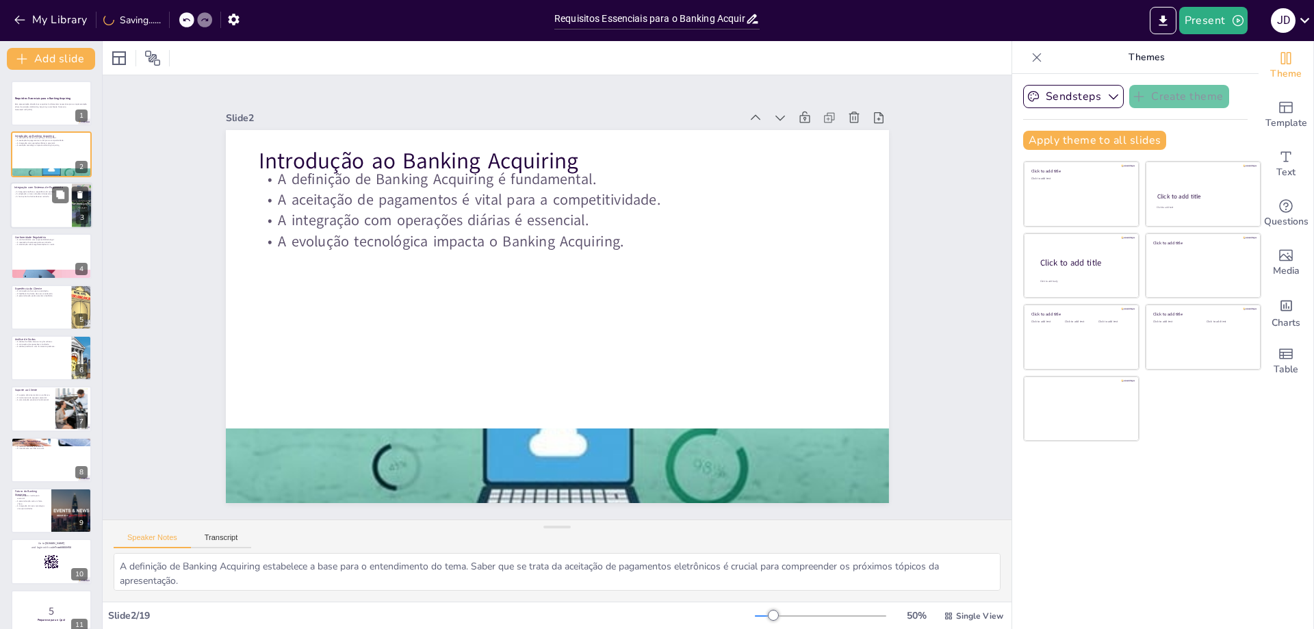
click at [36, 214] on div at bounding box center [51, 205] width 82 height 47
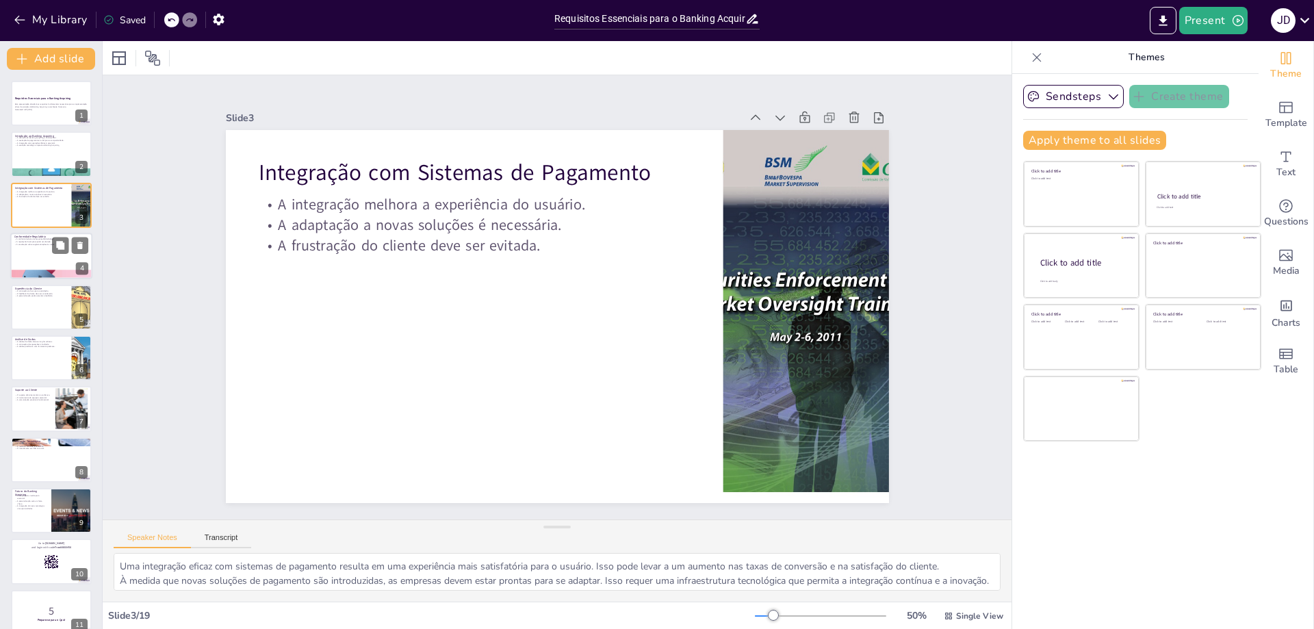
click at [51, 257] on div at bounding box center [51, 256] width 82 height 47
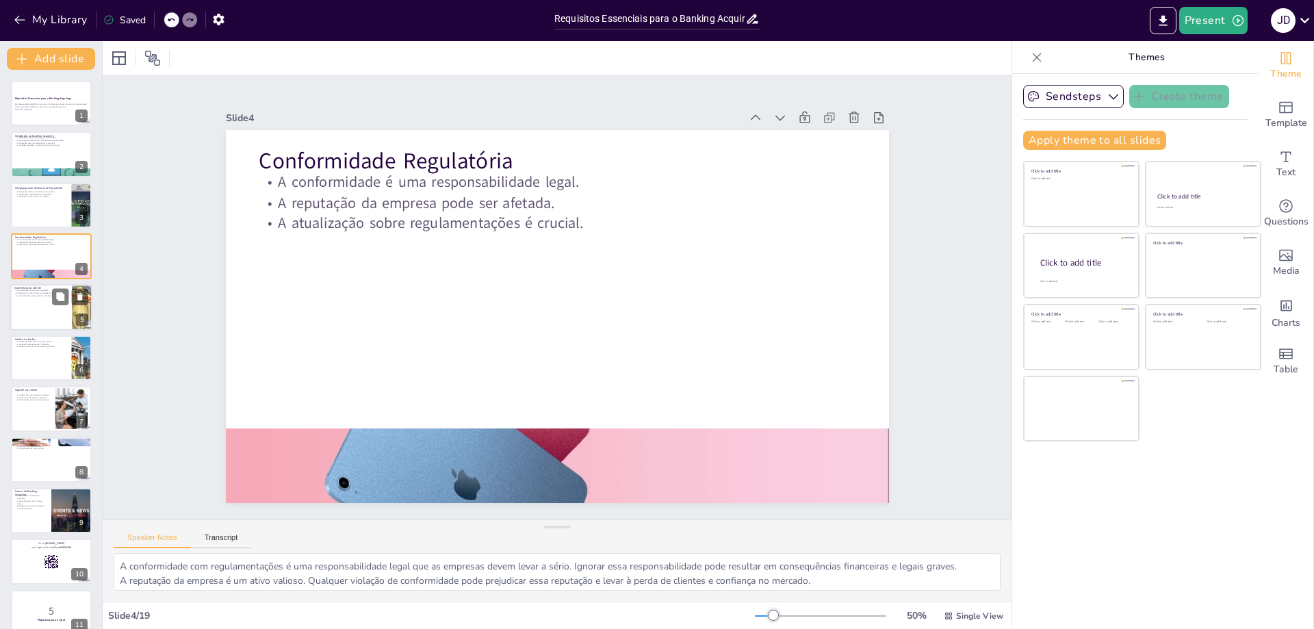
click at [36, 315] on div at bounding box center [51, 307] width 82 height 47
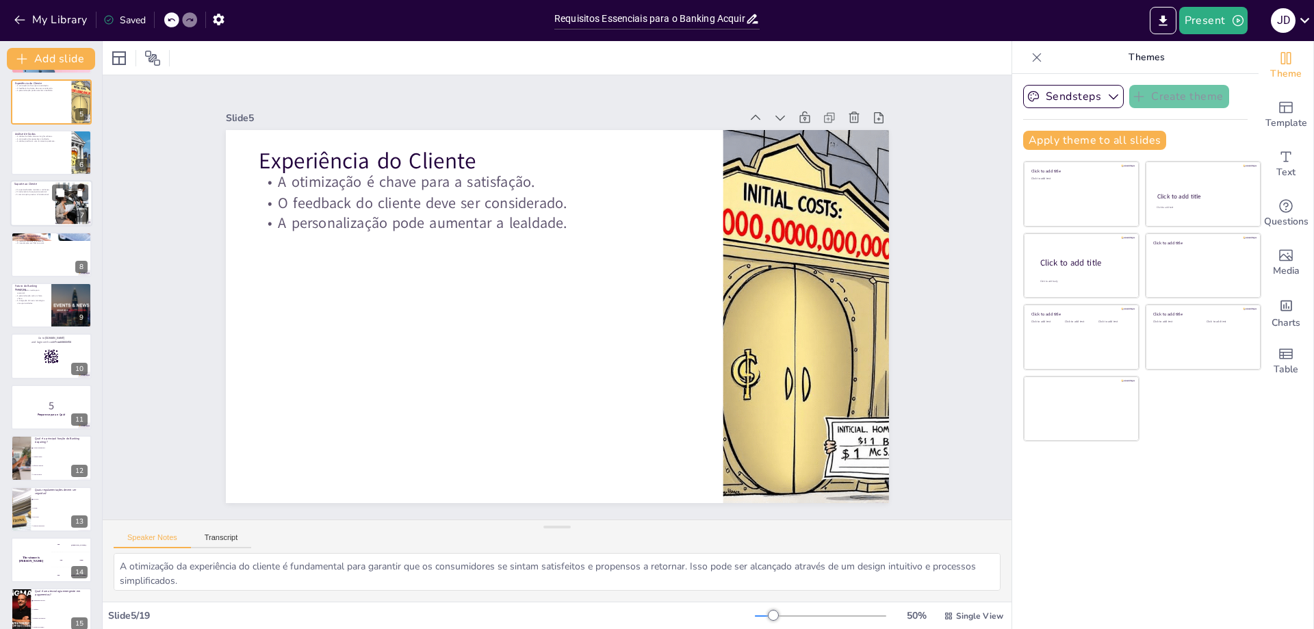
click at [40, 199] on div at bounding box center [51, 204] width 82 height 47
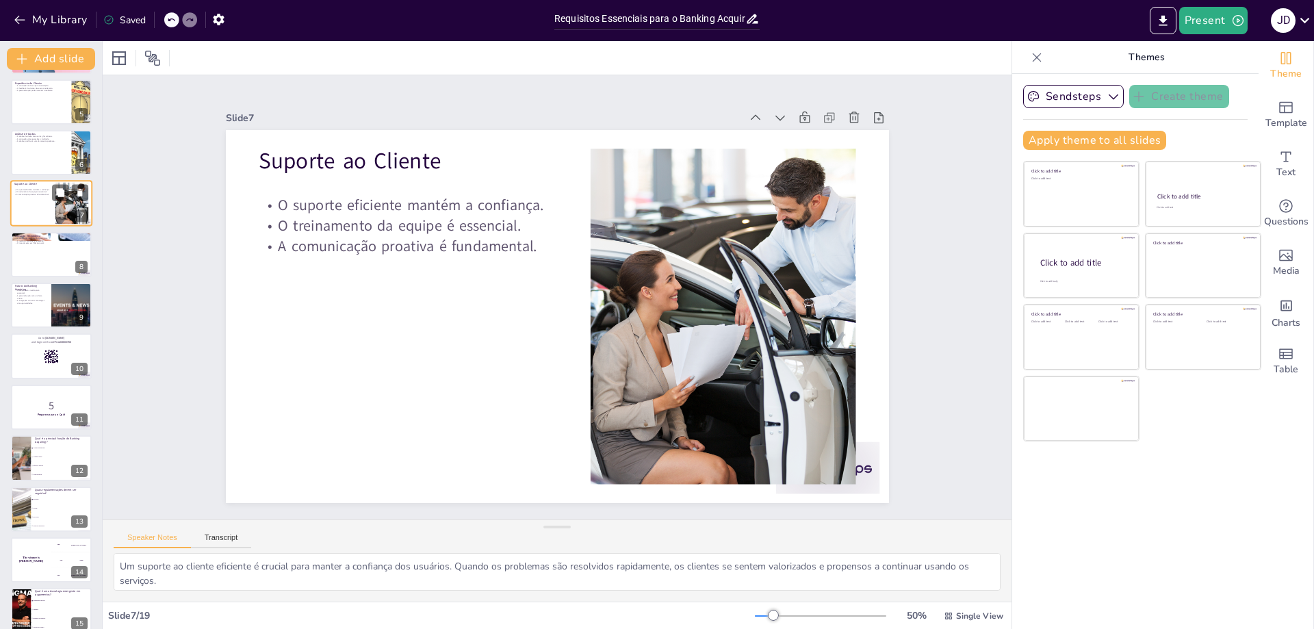
scroll to position [60, 0]
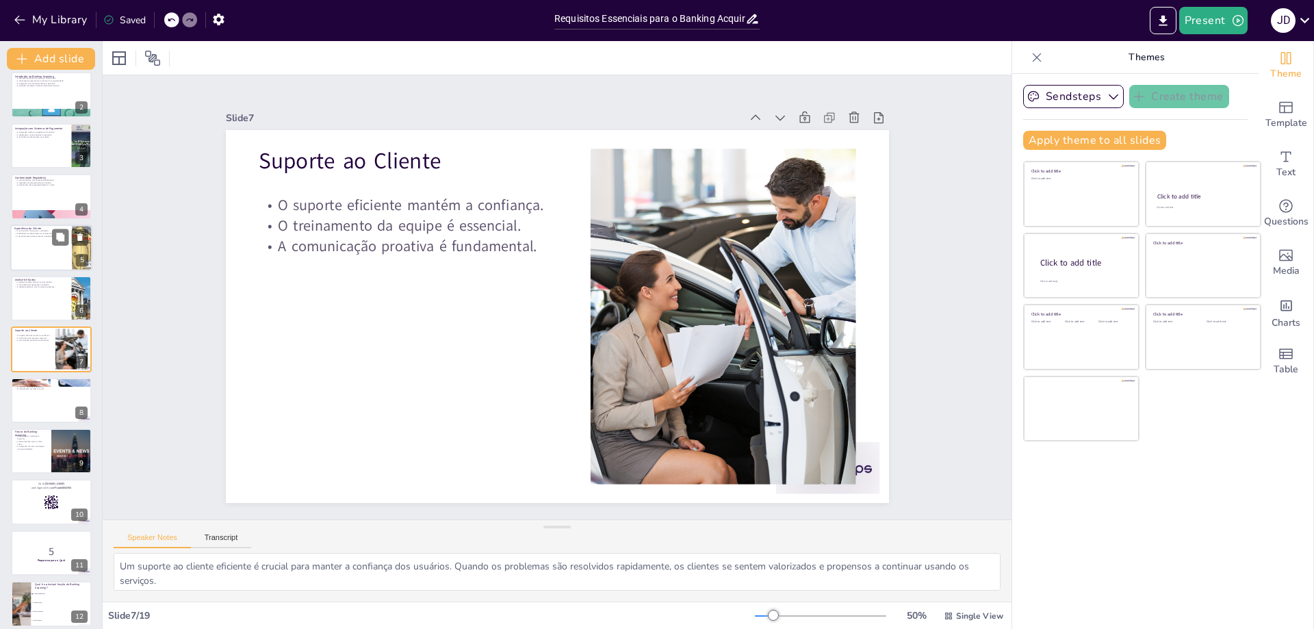
click at [30, 240] on div at bounding box center [51, 247] width 82 height 47
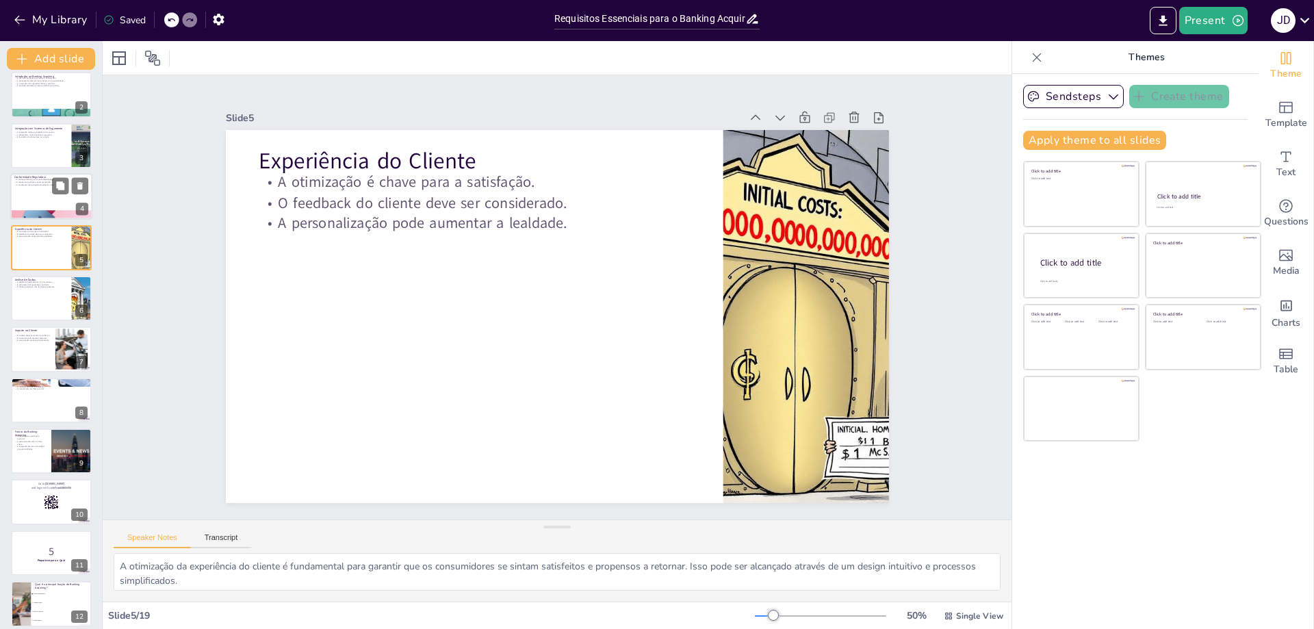
scroll to position [0, 0]
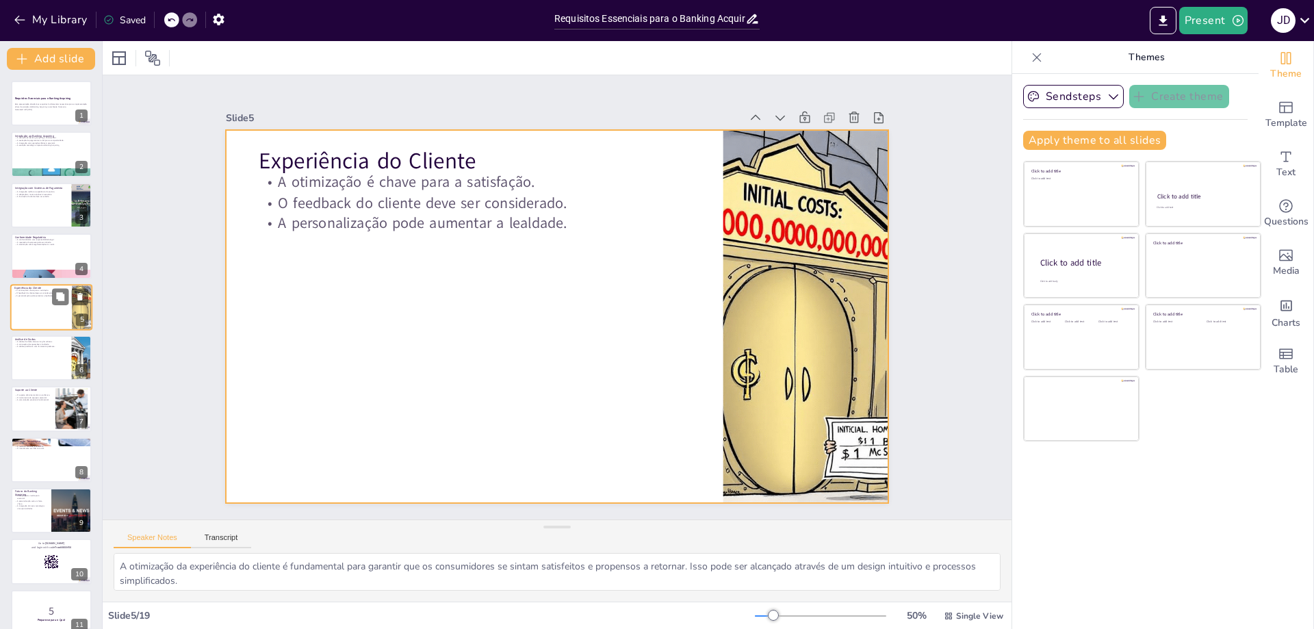
click at [47, 311] on div at bounding box center [51, 307] width 82 height 47
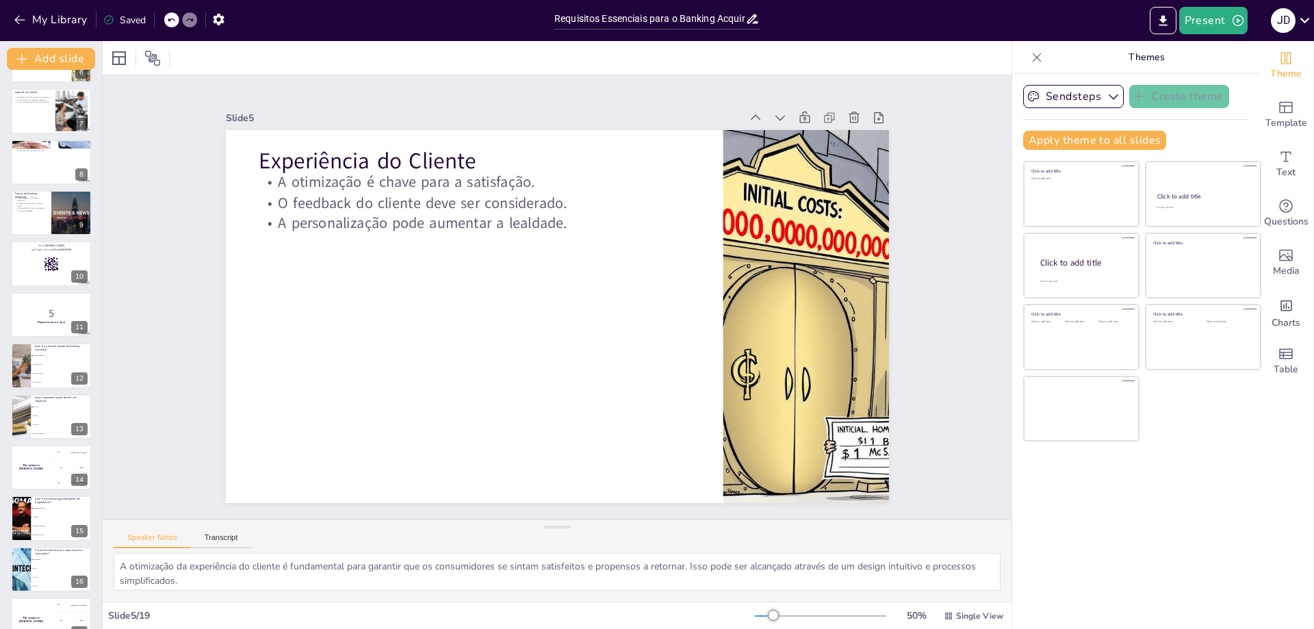
scroll to position [424, 0]
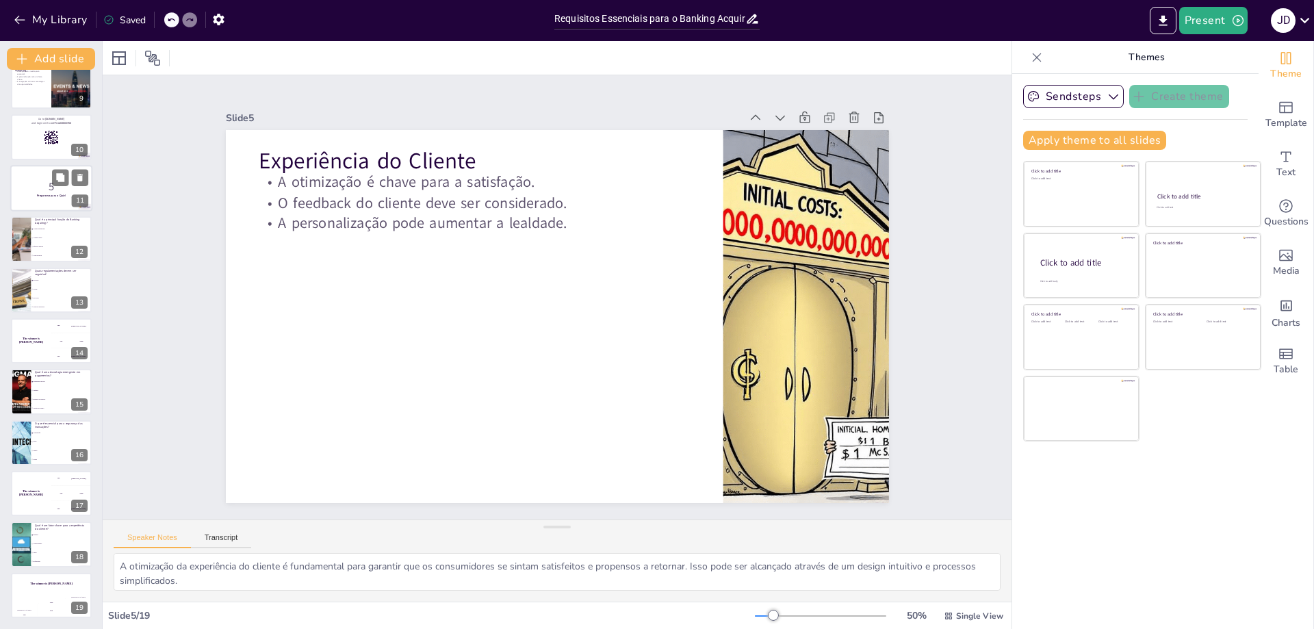
click at [29, 190] on p "5" at bounding box center [51, 186] width 74 height 15
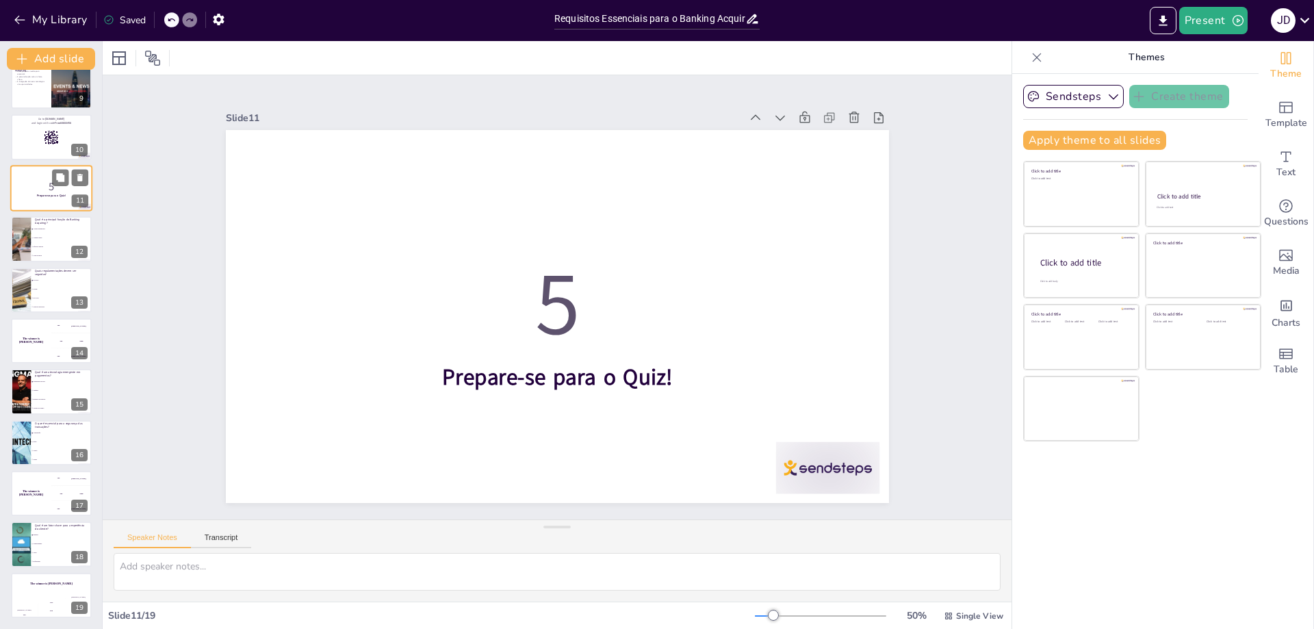
scroll to position [263, 0]
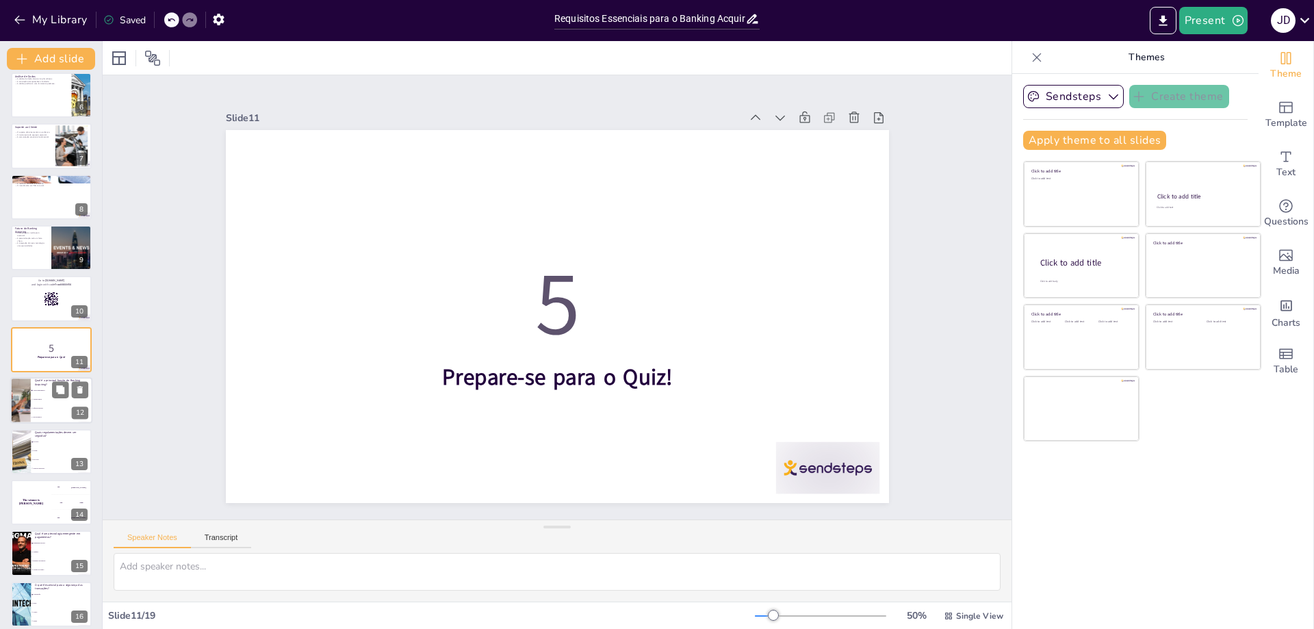
click at [66, 414] on li "Criar produtos" at bounding box center [62, 417] width 62 height 9
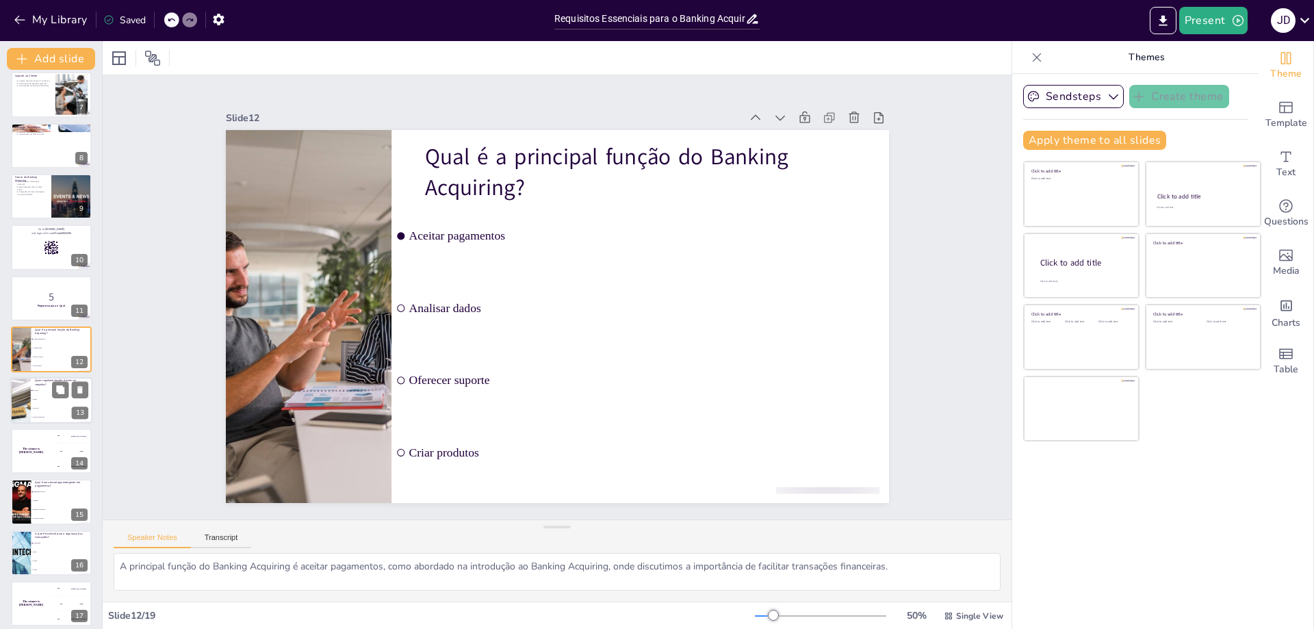
scroll to position [424, 0]
